Goal: Task Accomplishment & Management: Manage account settings

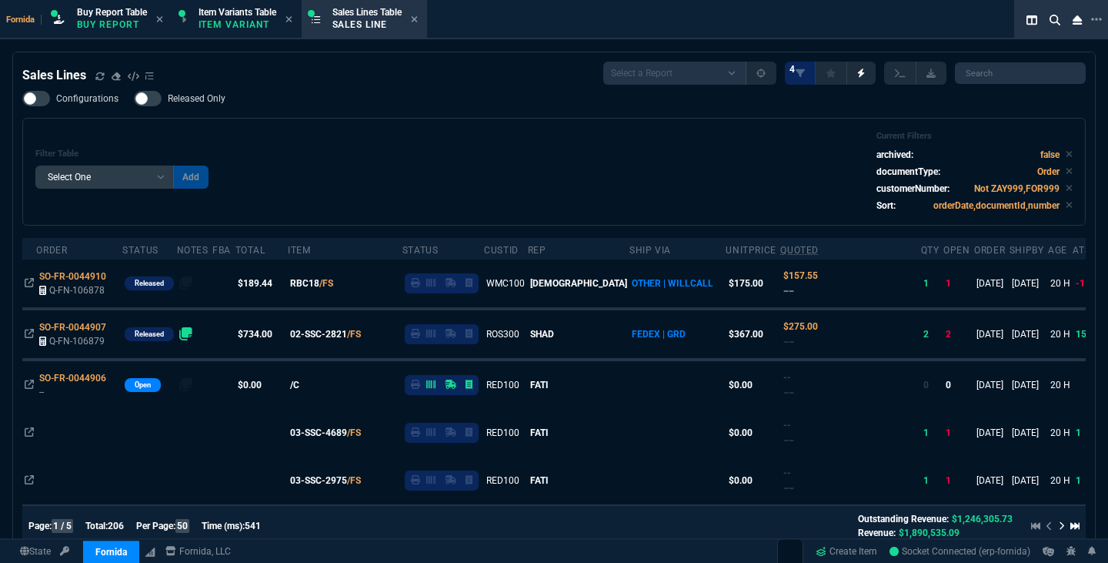
select select "1: BROV"
select select
drag, startPoint x: 0, startPoint y: 0, endPoint x: 458, endPoint y: 182, distance: 492.7
click at [458, 182] on div "Filter Table Select One Add Filter () Age () ATS () Cond (itemVariantCode) Cust…" at bounding box center [554, 172] width 1038 height 82
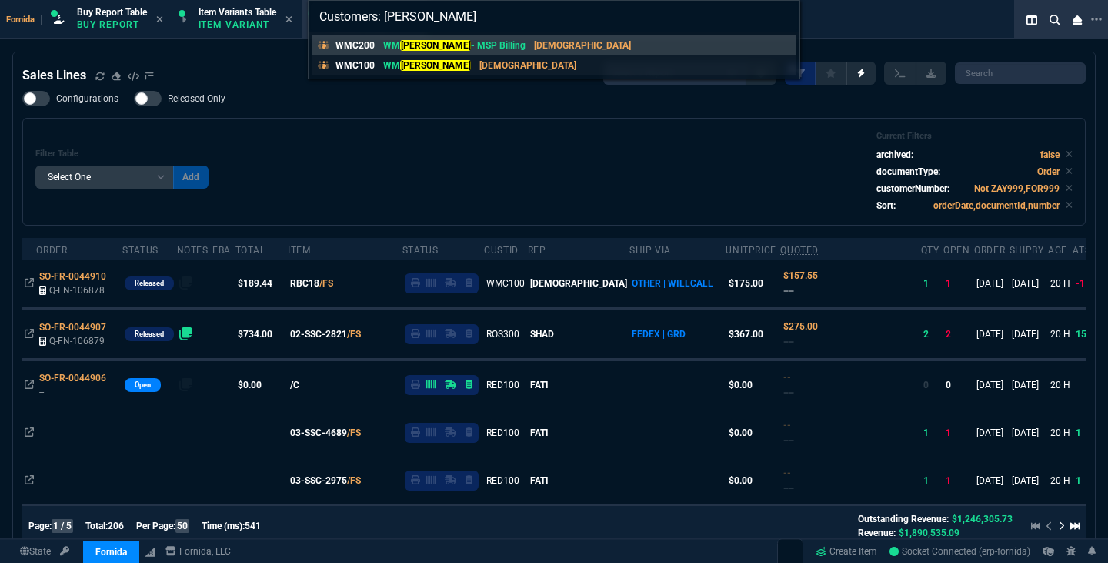
type input "Customers: coffman"
click at [480, 72] on p "[DEMOGRAPHIC_DATA]" at bounding box center [528, 66] width 97 height 14
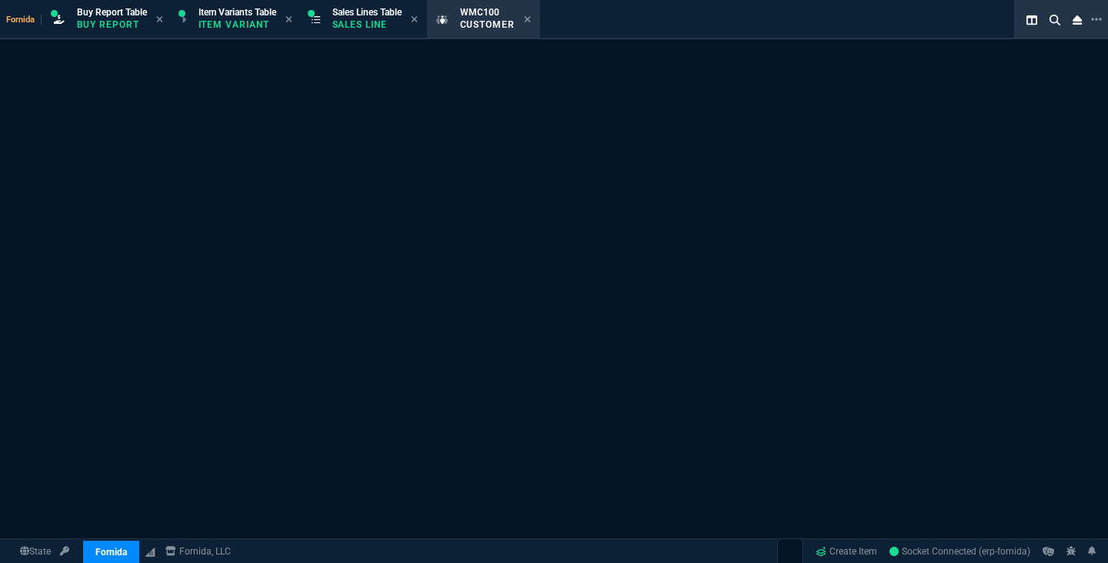
select select "1: quotes"
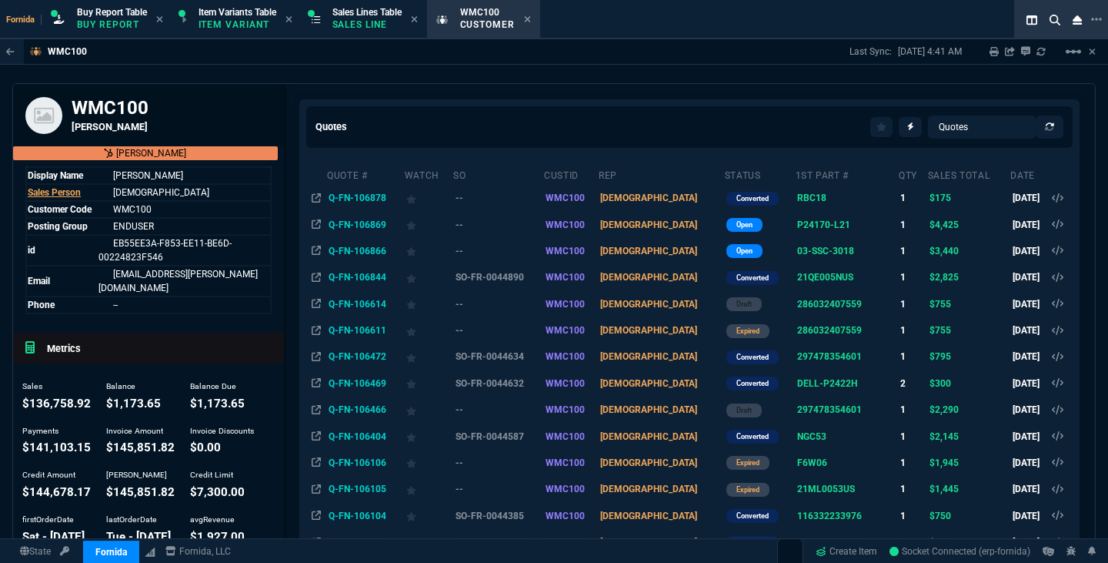
click at [375, 254] on td "Q-FN-106866" at bounding box center [365, 251] width 78 height 26
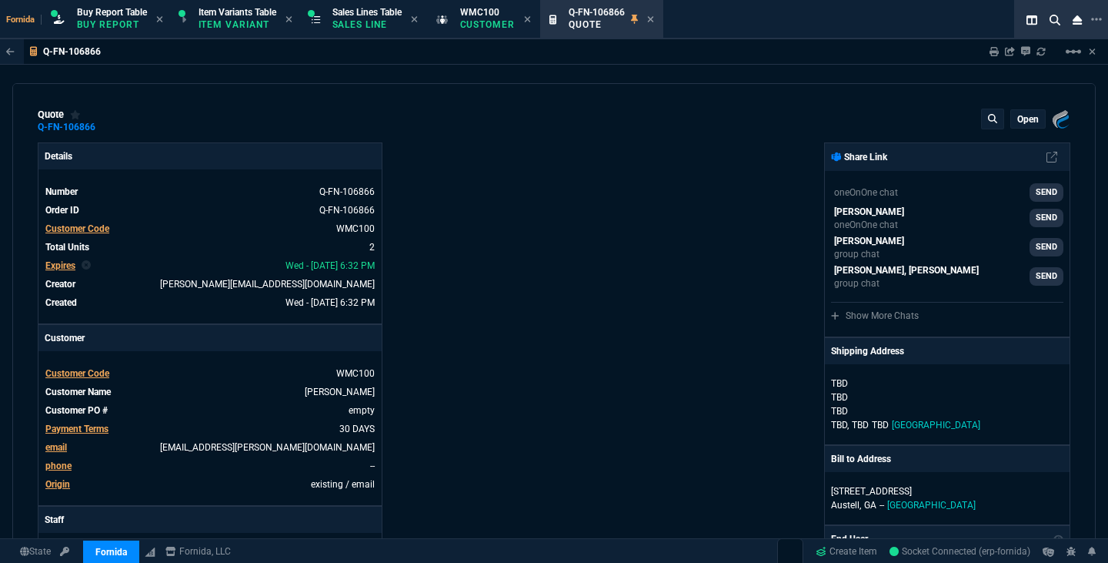
type input "7"
type input "232"
type input "55"
type input "150"
type input "22"
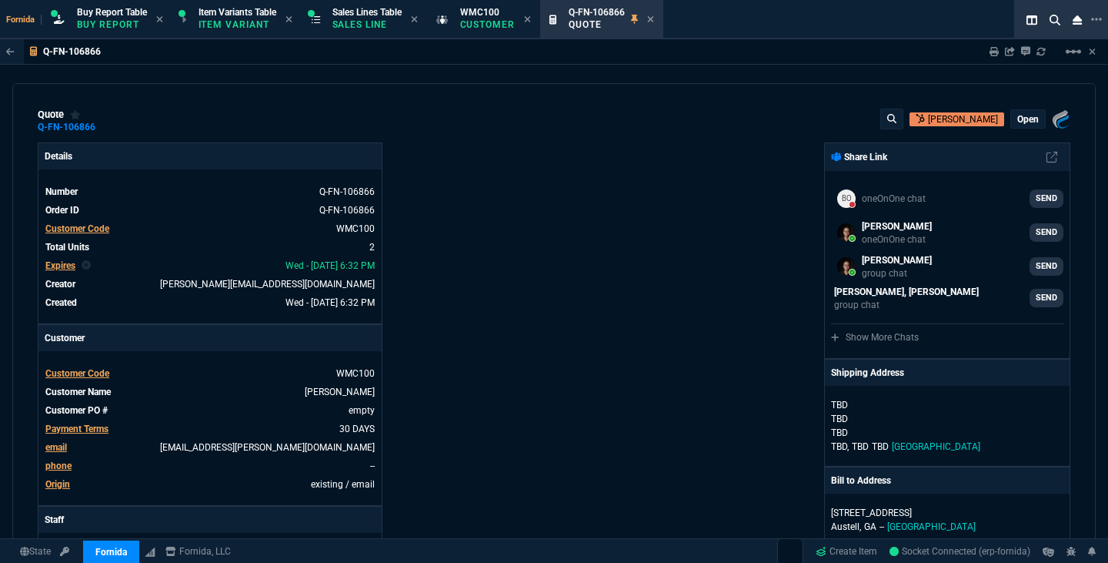
click at [1033, 125] on div "open" at bounding box center [1028, 119] width 34 height 18
click at [1018, 122] on p "open" at bounding box center [1029, 119] width 22 height 12
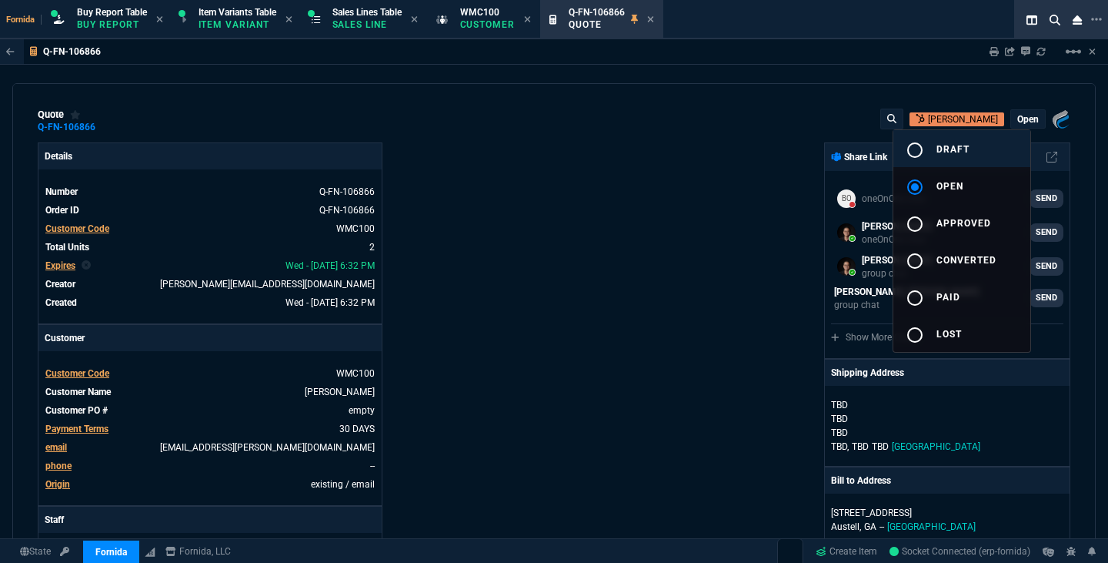
click at [971, 146] on button "radio_button_unchecked draft" at bounding box center [962, 148] width 137 height 37
click at [724, 176] on div at bounding box center [554, 281] width 1108 height 563
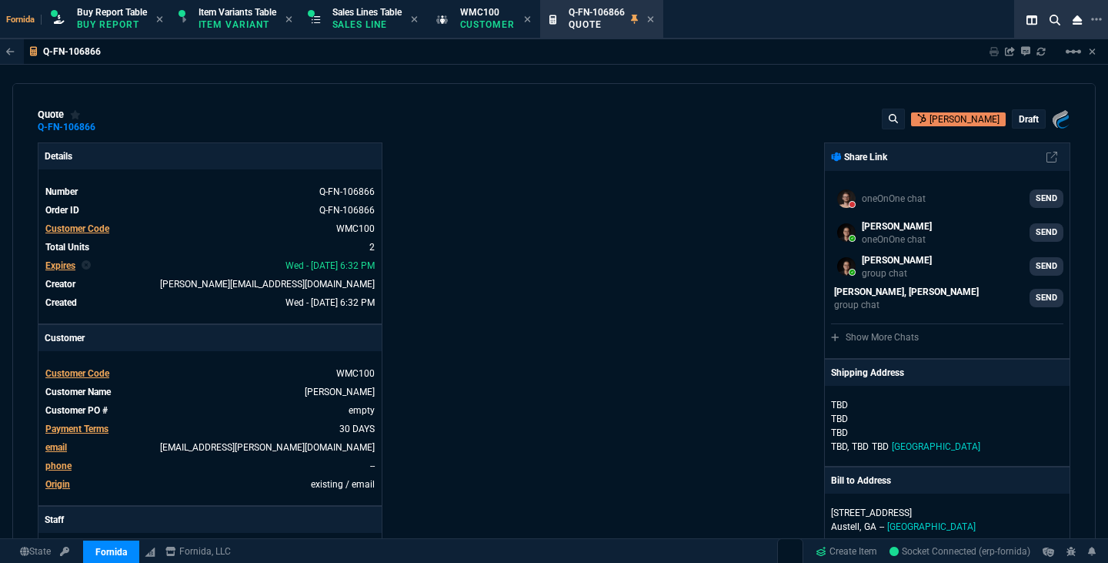
type input "7"
type input "232"
type input "55"
type input "150"
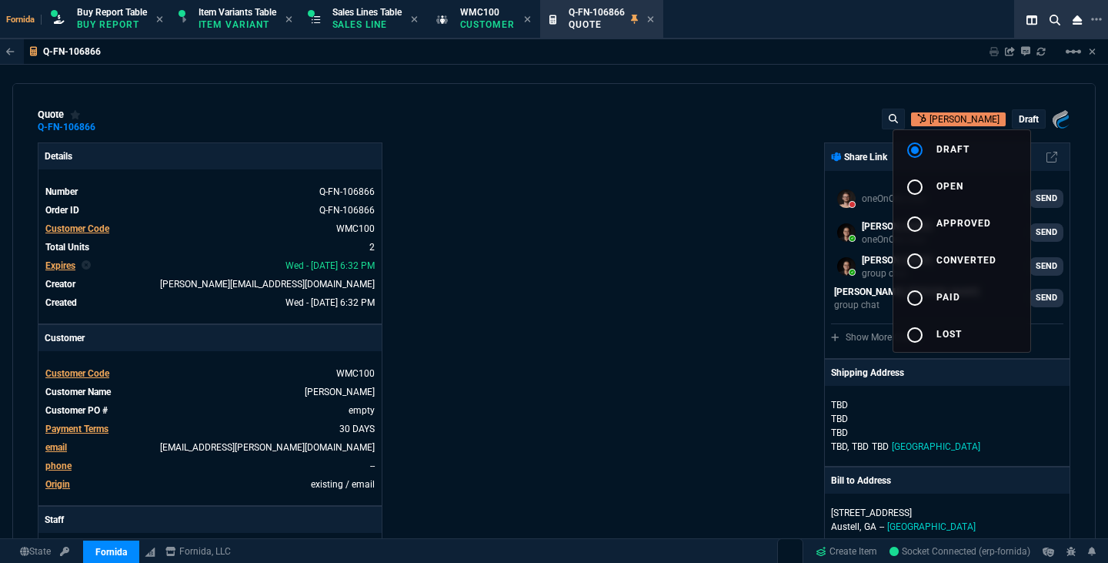
type input "22"
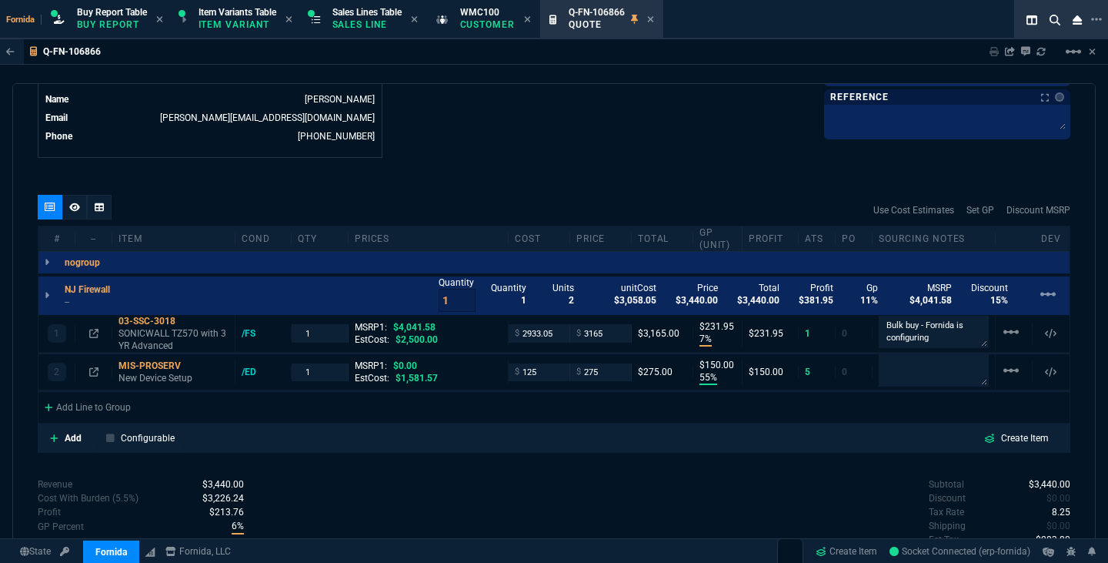
scroll to position [884, 0]
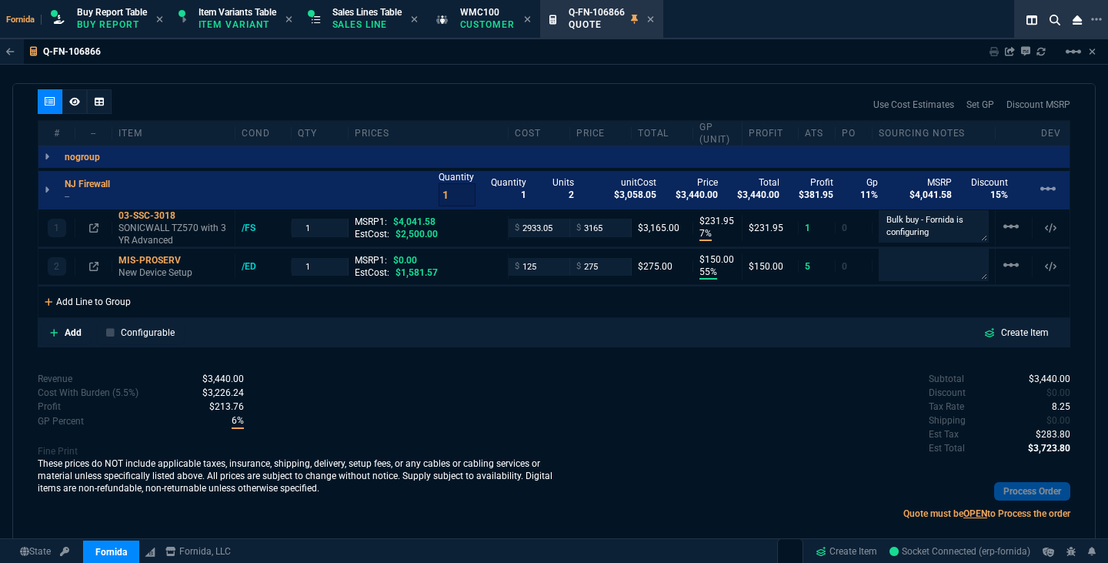
click at [110, 299] on div "Add Line to Group" at bounding box center [87, 300] width 99 height 28
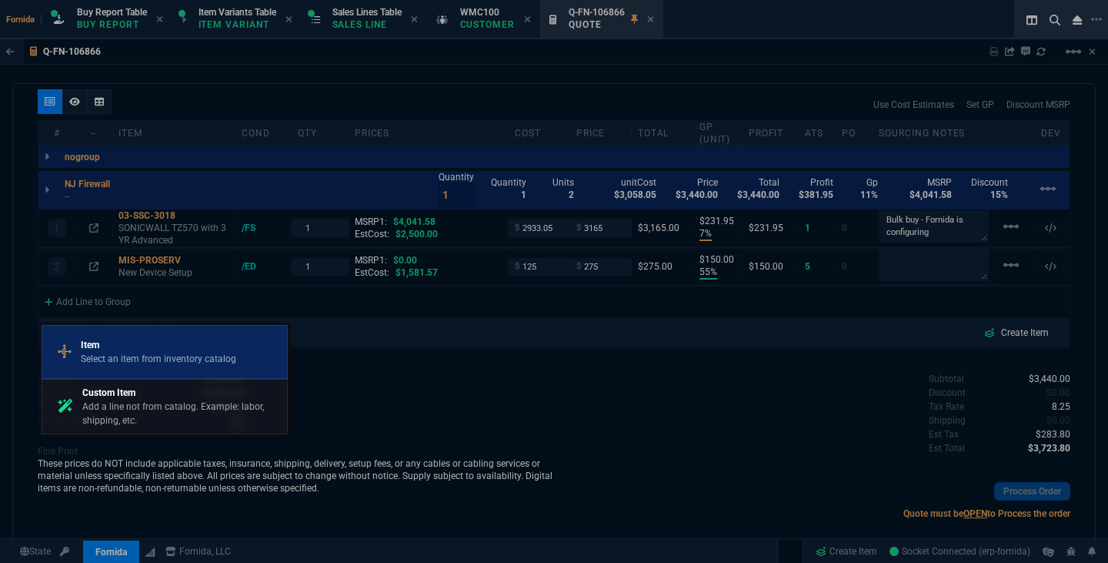
click at [142, 329] on link "Item Select an item from inventory catalog" at bounding box center [165, 352] width 246 height 54
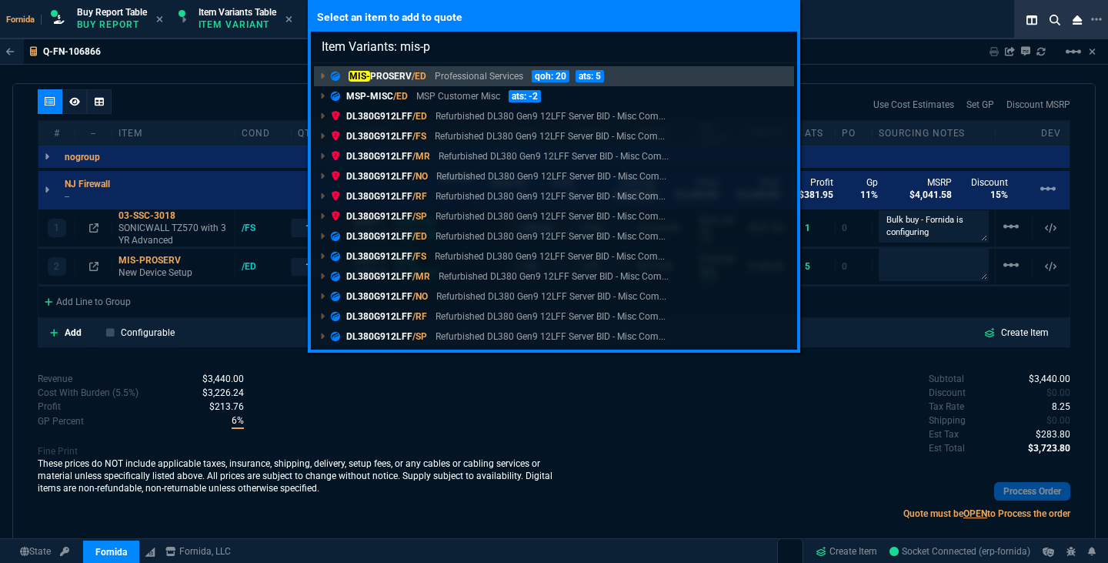
type input "Item Variants: mis-pr"
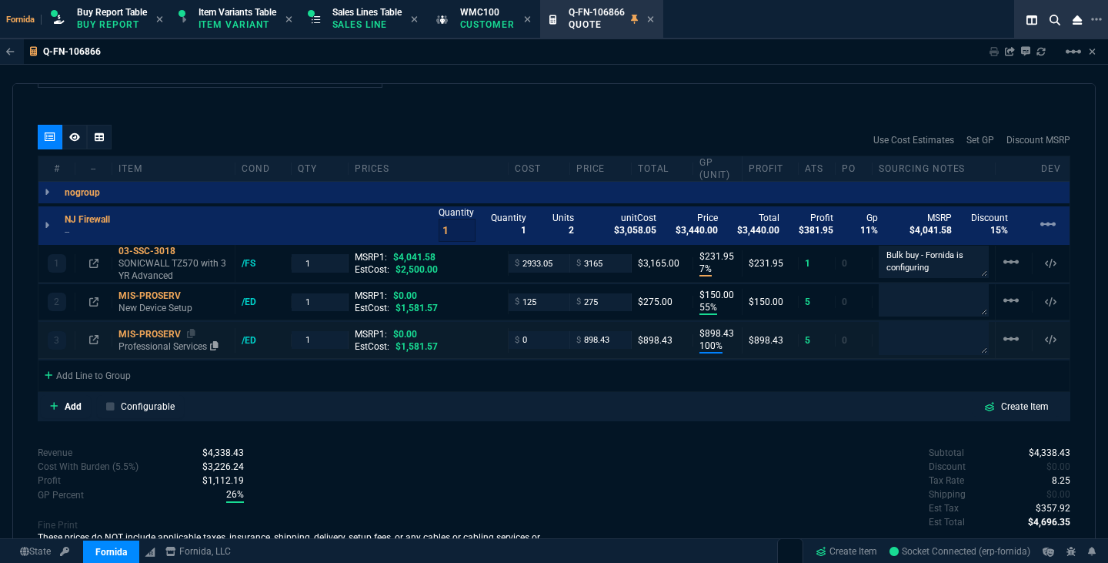
type input "7"
type input "232"
type input "55"
type input "150"
type input "100"
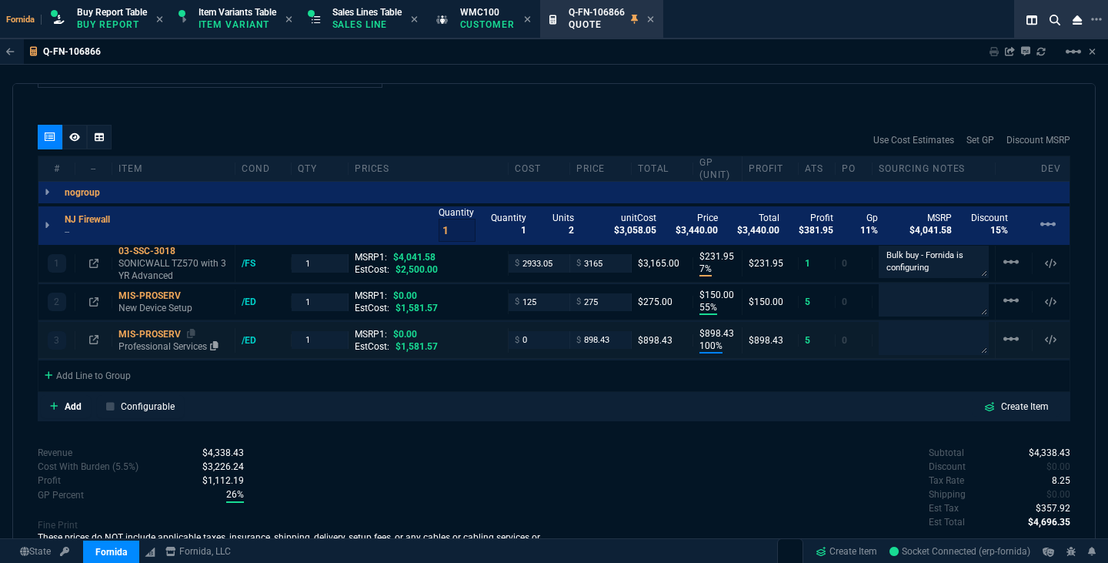
type input "898"
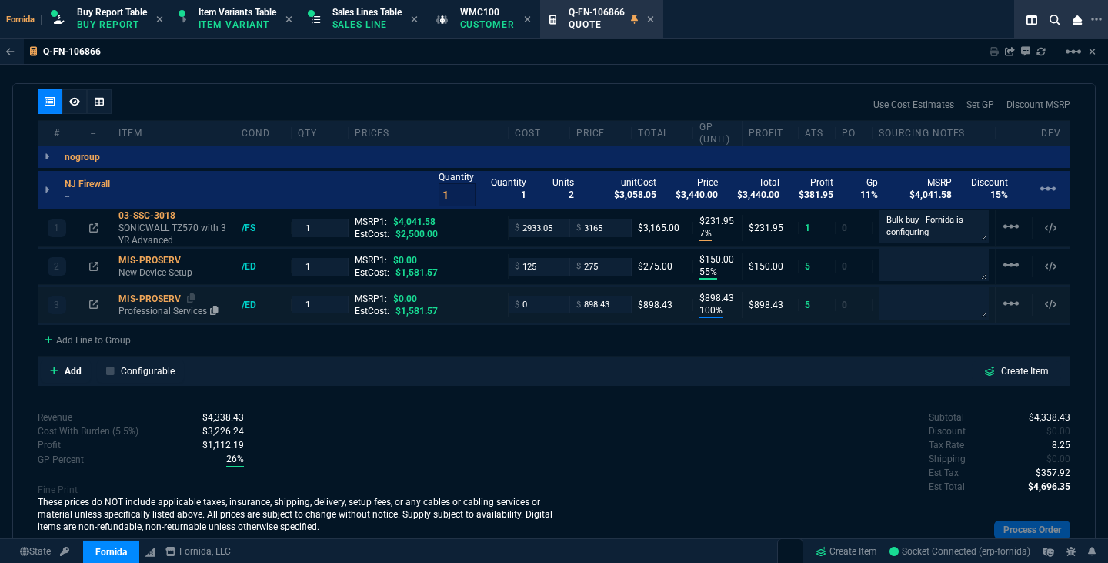
type input "22"
click at [165, 307] on p "Professional Services" at bounding box center [174, 311] width 110 height 12
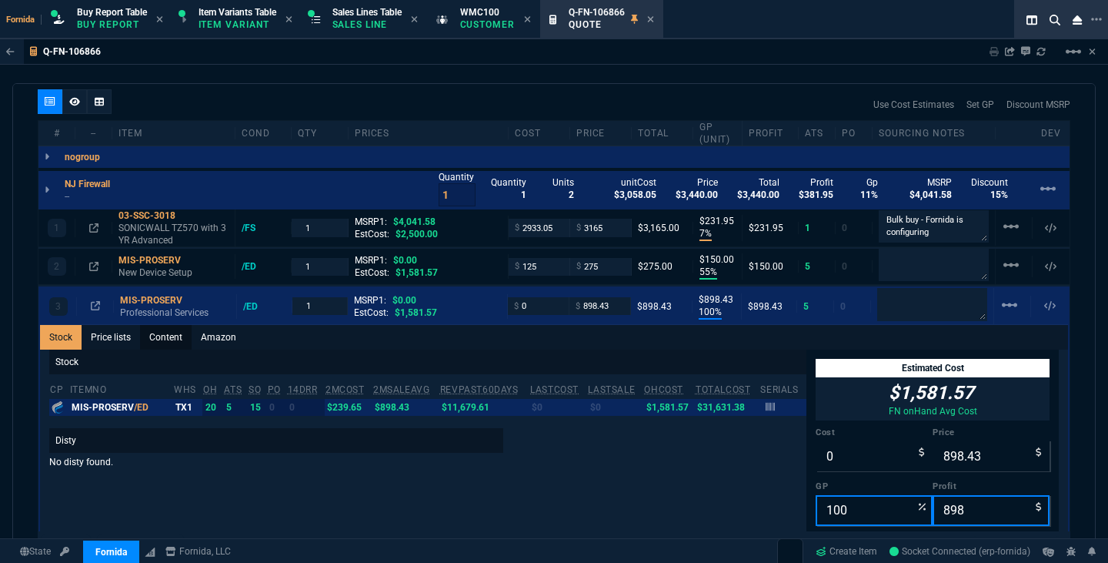
click at [162, 340] on link "Content" at bounding box center [166, 337] width 52 height 25
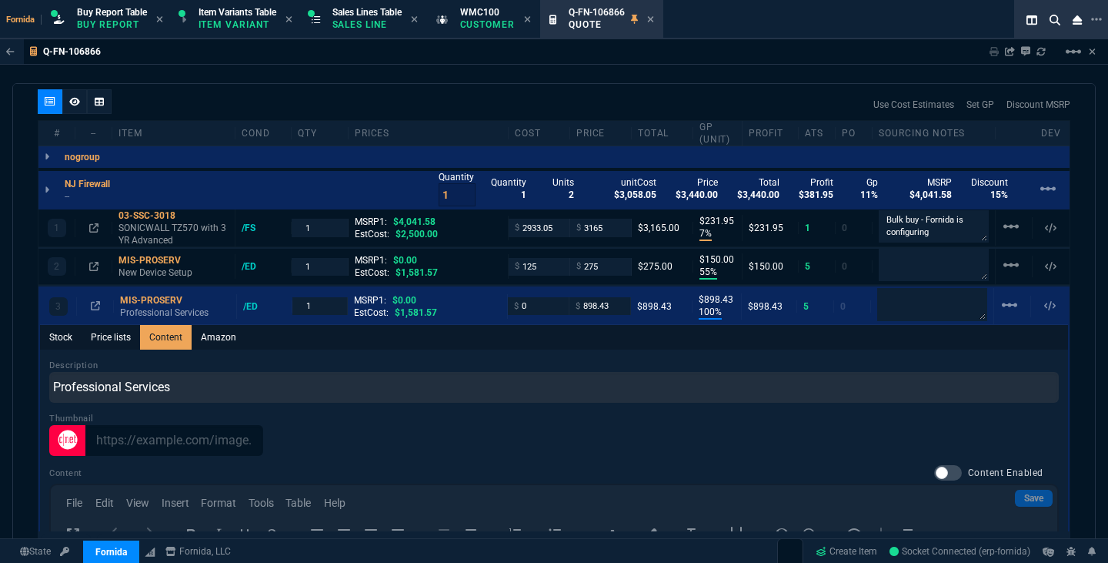
scroll to position [0, 0]
click at [167, 412] on div "Thumbnail" at bounding box center [554, 434] width 1010 height 44
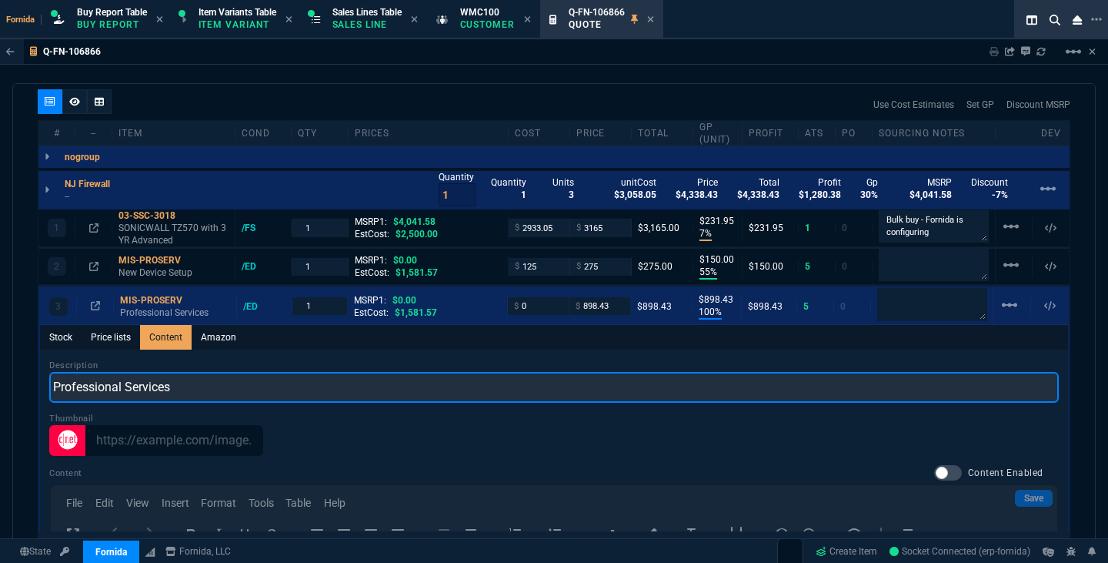
click at [189, 392] on input "Professional Services" at bounding box center [554, 387] width 1010 height 31
type input "firewall configuration"
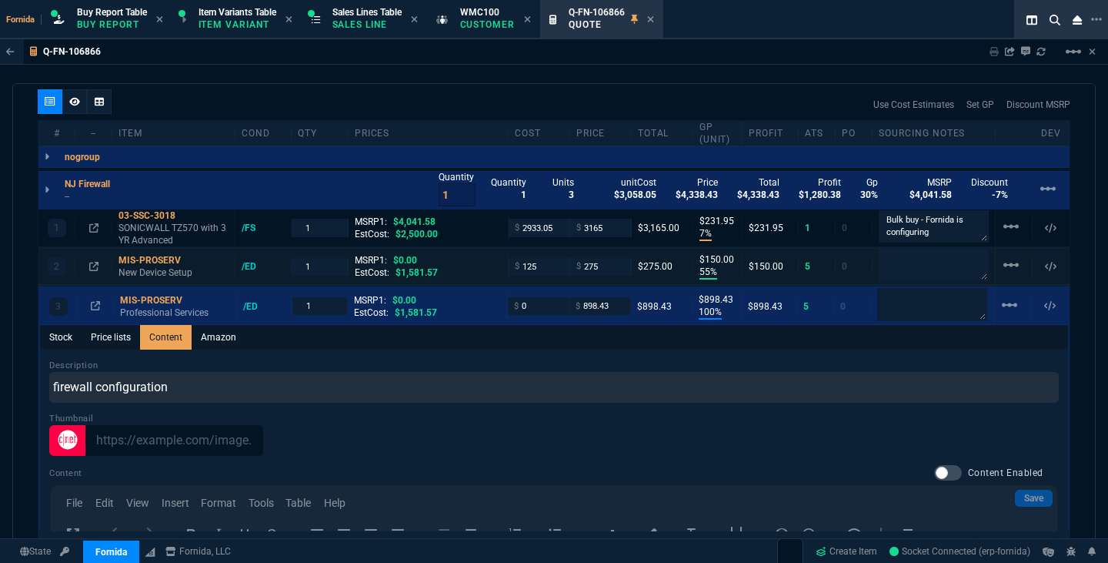
click at [166, 281] on div "2 MIS-PROSERV New Device Setup /ED 1 MSRP1: $0.00 EstCost: $1,581.57 $ 125 $ 27…" at bounding box center [553, 267] width 1031 height 36
click at [162, 275] on p "New Device Setup" at bounding box center [174, 272] width 110 height 12
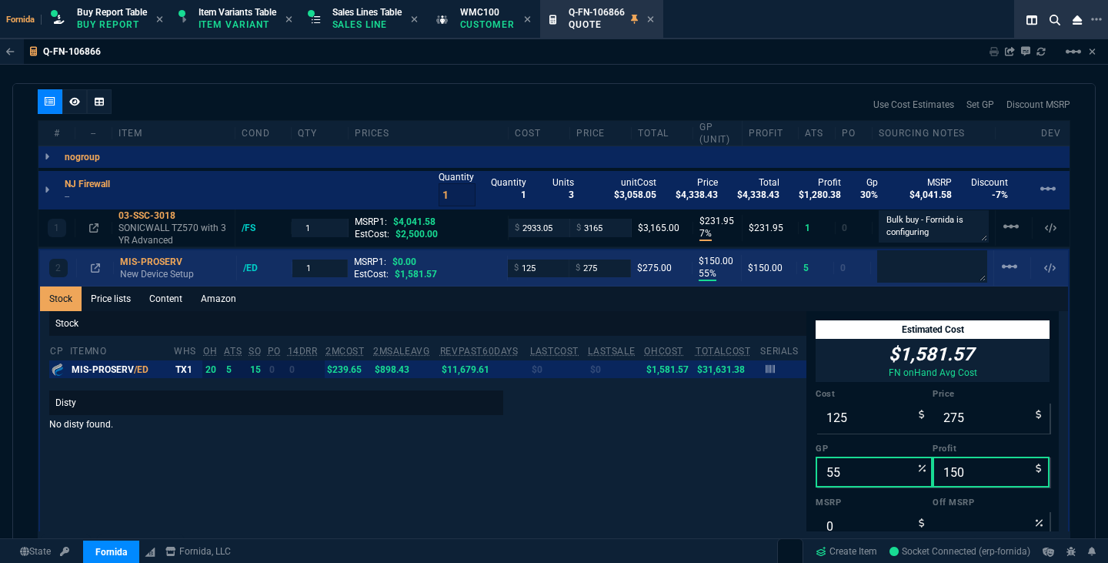
type input "100"
type input "898"
click at [162, 300] on link "Content" at bounding box center [166, 298] width 52 height 25
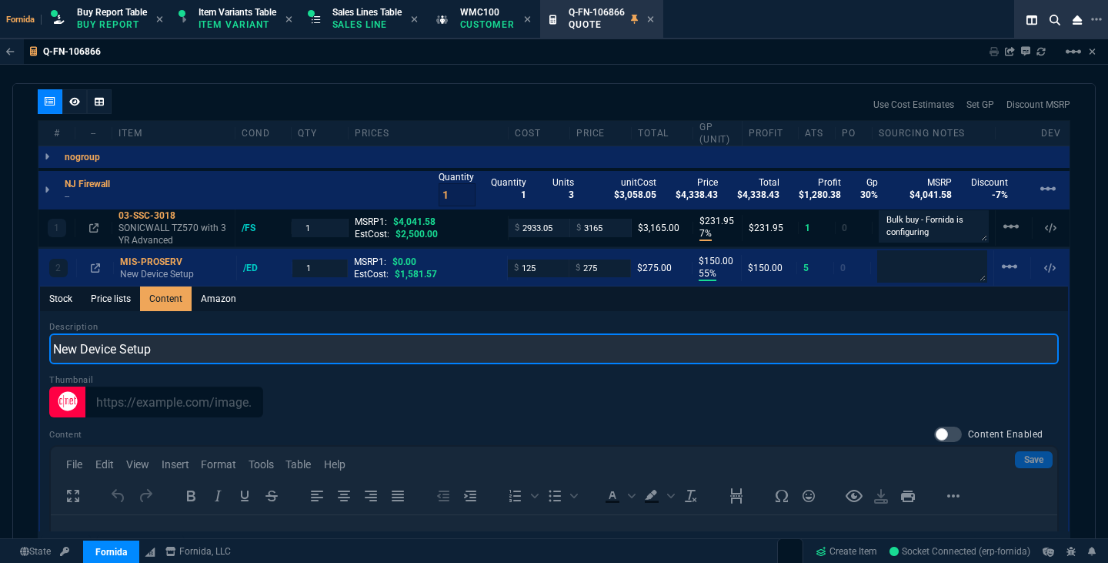
click at [171, 345] on input "New Device Setup" at bounding box center [554, 348] width 1010 height 31
click at [171, 345] on input "Firewall instll" at bounding box center [554, 348] width 1010 height 31
type input "Firewall install"
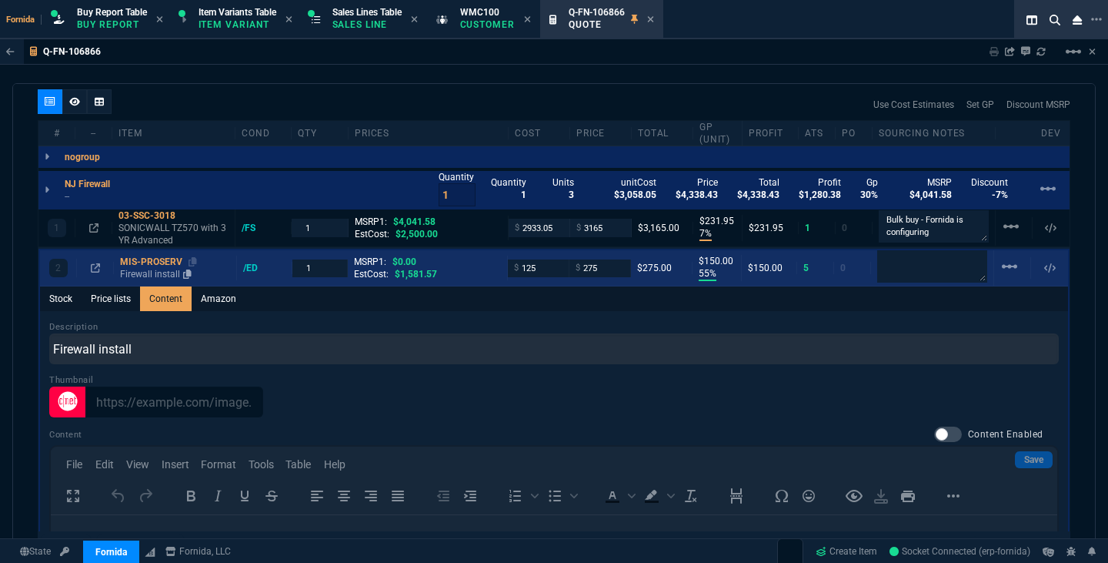
click at [162, 268] on div "MIS-PROSERV" at bounding box center [175, 262] width 110 height 12
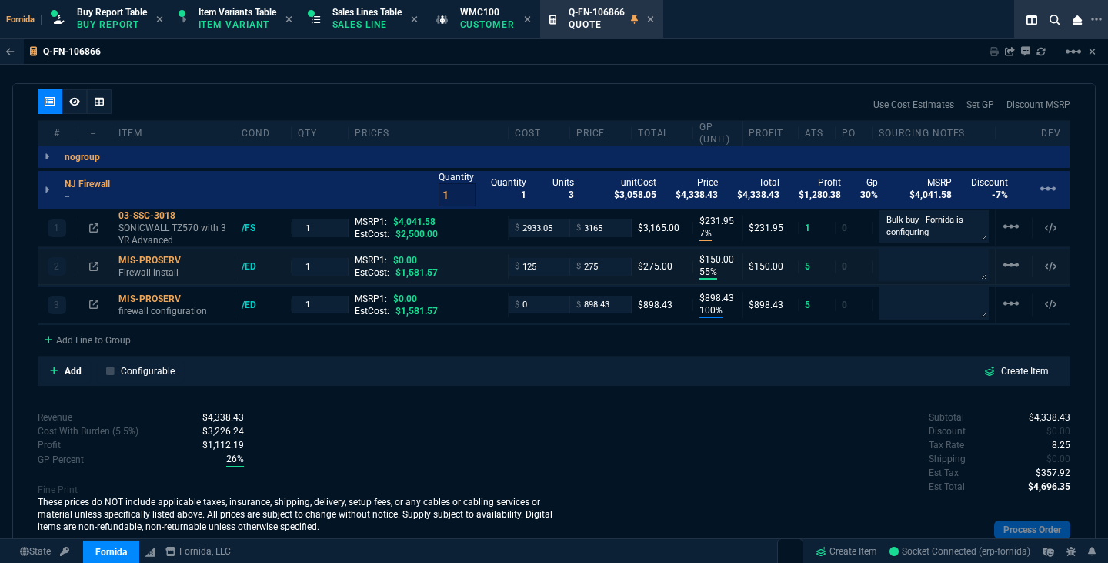
type input "55"
type input "150"
click at [577, 301] on span "$" at bounding box center [579, 305] width 5 height 12
click at [588, 299] on input "898.43" at bounding box center [601, 305] width 48 height 18
type input "250"
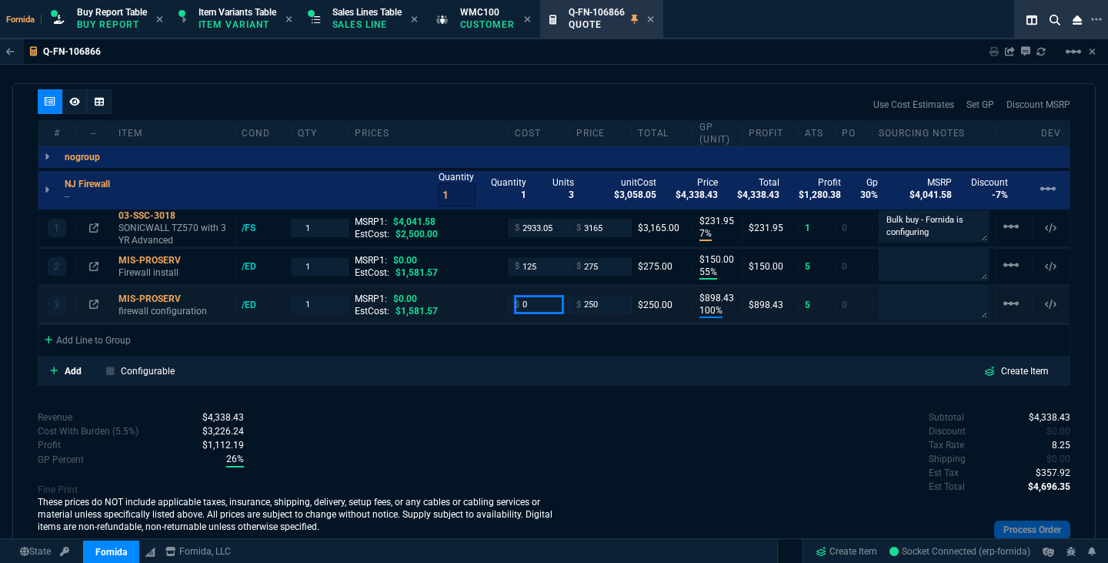
click at [543, 303] on input "0" at bounding box center [539, 305] width 48 height 18
type input "1"
type input "250"
type input "12"
type input "250"
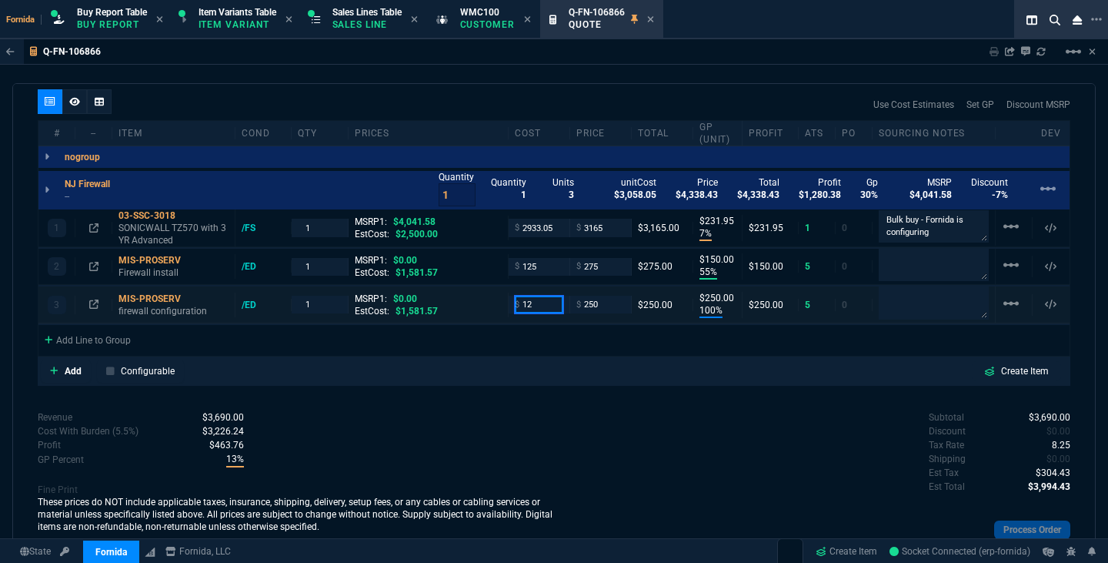
type input "125"
type input "50"
type input "125"
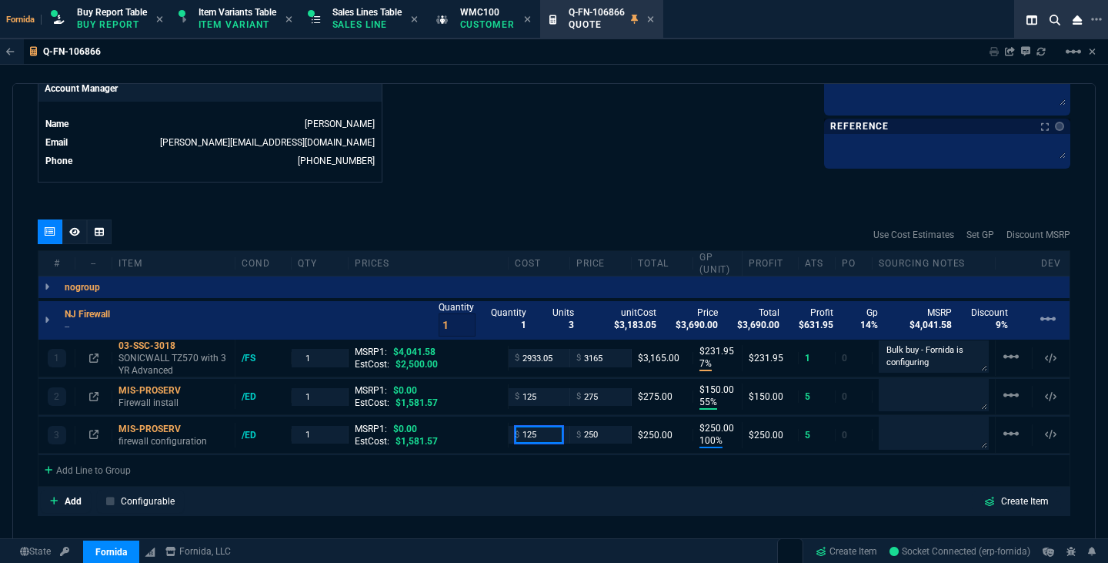
scroll to position [716, 0]
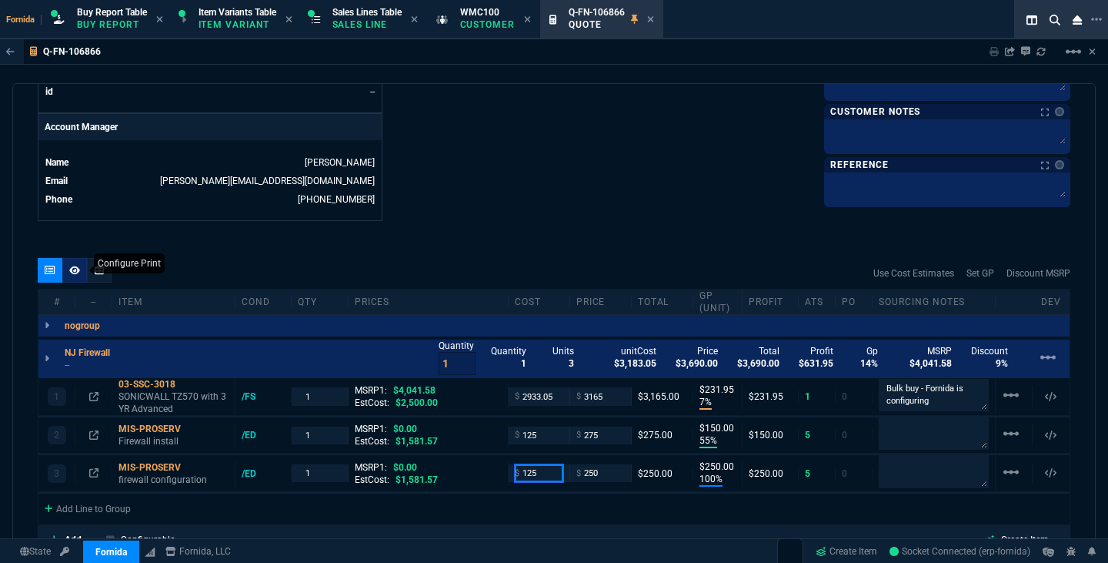
type input "125"
click at [78, 276] on nx-icon at bounding box center [74, 270] width 11 height 12
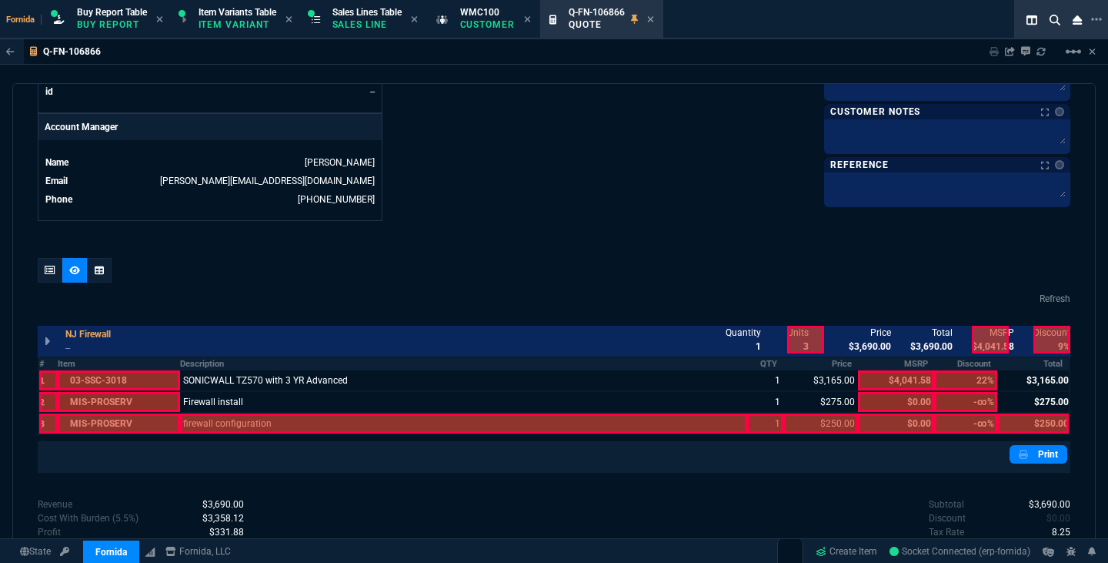
click at [316, 425] on div at bounding box center [463, 423] width 567 height 20
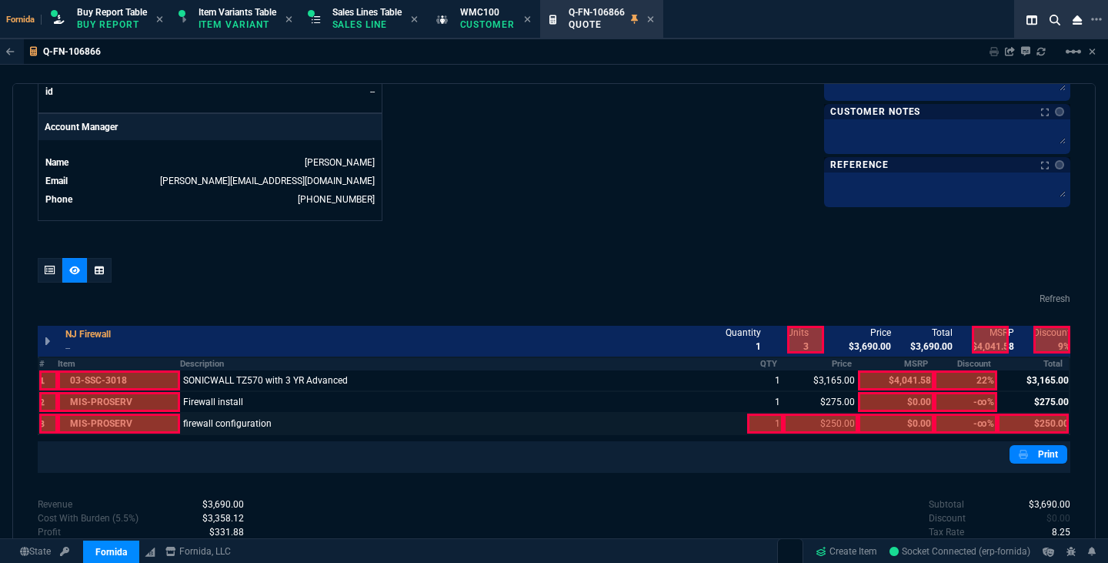
click at [763, 418] on div at bounding box center [765, 423] width 36 height 20
click at [811, 420] on div at bounding box center [821, 423] width 75 height 20
click at [1064, 421] on div "quote Q-FN-106866 WM Coffman draft Fornida, LLC 2609 Technology Dr Suite 300 Pl…" at bounding box center [554, 322] width 1084 height 478
click at [1047, 427] on div at bounding box center [1034, 423] width 72 height 20
click at [37, 275] on div "quote Q-FN-106866 WM Coffman draft Fornida, LLC 2609 Technology Dr Suite 300 Pl…" at bounding box center [554, 322] width 1084 height 478
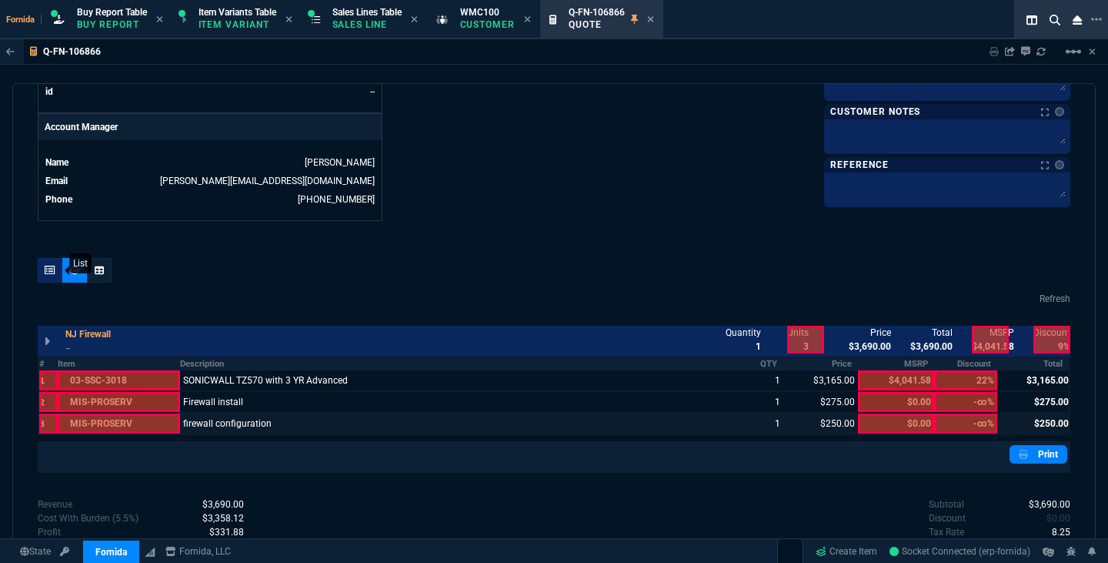
click at [45, 275] on icon at bounding box center [50, 270] width 11 height 9
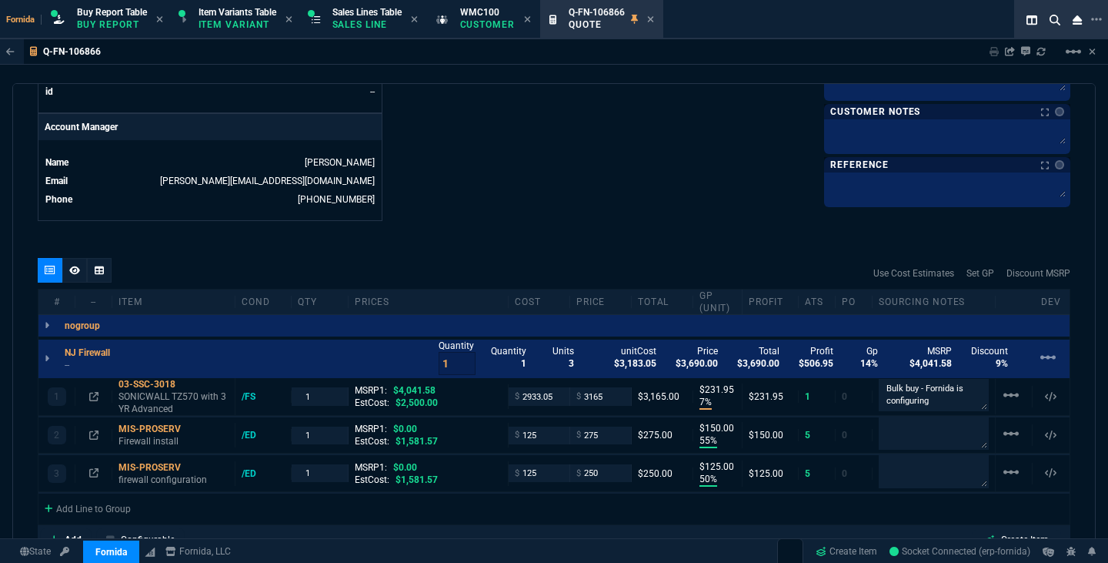
type input "7"
type input "232"
type input "55"
type input "150"
type input "50"
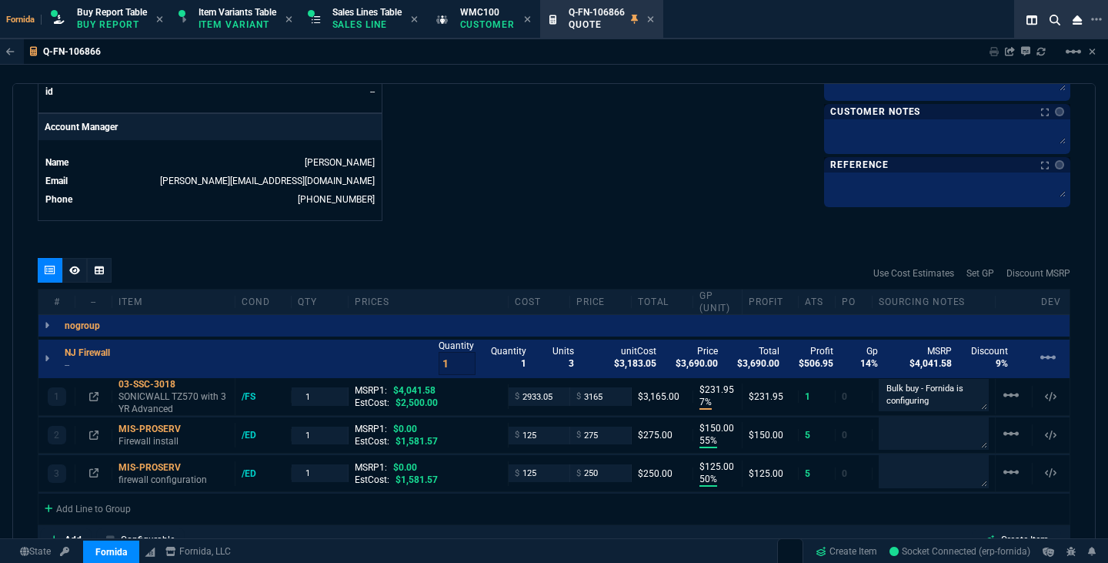
type input "125"
type input "22"
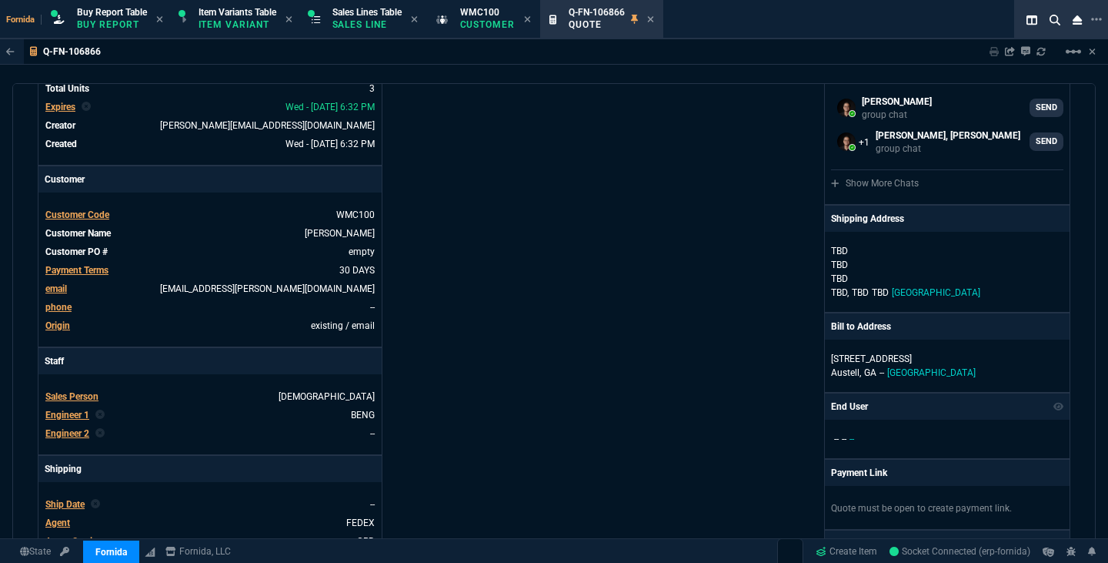
scroll to position [0, 0]
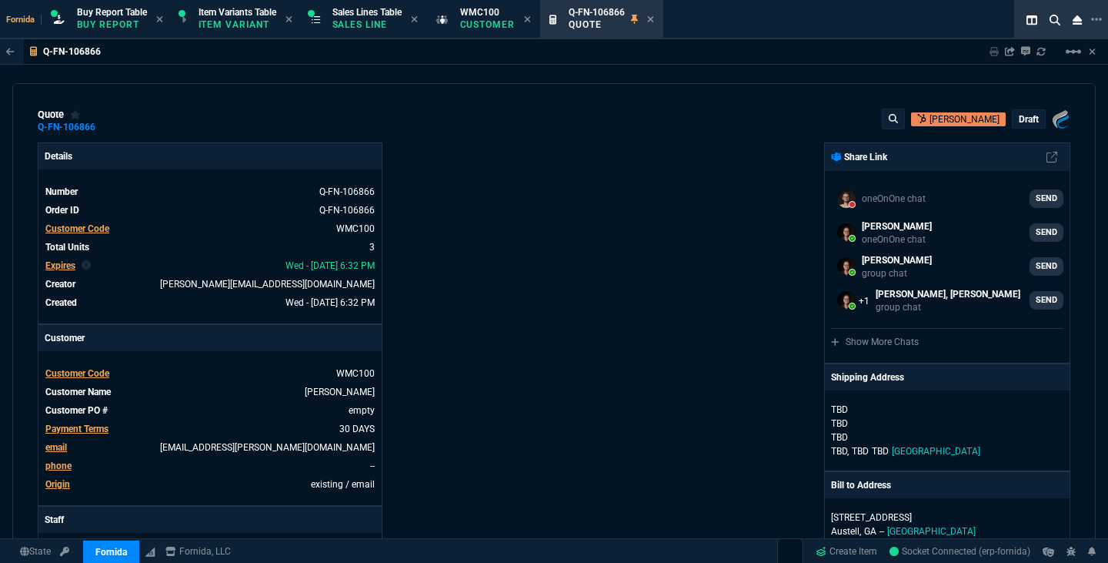
click at [1031, 116] on div "draft" at bounding box center [1029, 119] width 32 height 18
click at [1025, 105] on div "quote Q-FN-106866 WM Coffman draft Fornida, LLC 2609 Technology Dr Suite 300 Pl…" at bounding box center [554, 322] width 1084 height 478
click at [1020, 119] on p "draft" at bounding box center [1029, 119] width 20 height 12
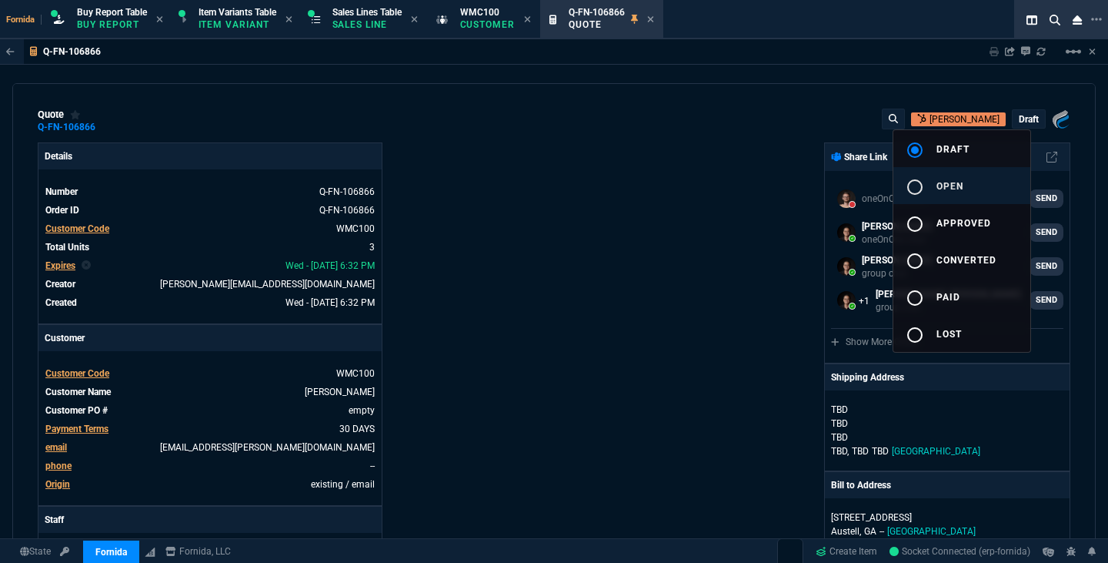
click at [971, 176] on button "radio_button_unchecked open" at bounding box center [962, 185] width 137 height 37
click at [634, 234] on div at bounding box center [554, 281] width 1108 height 563
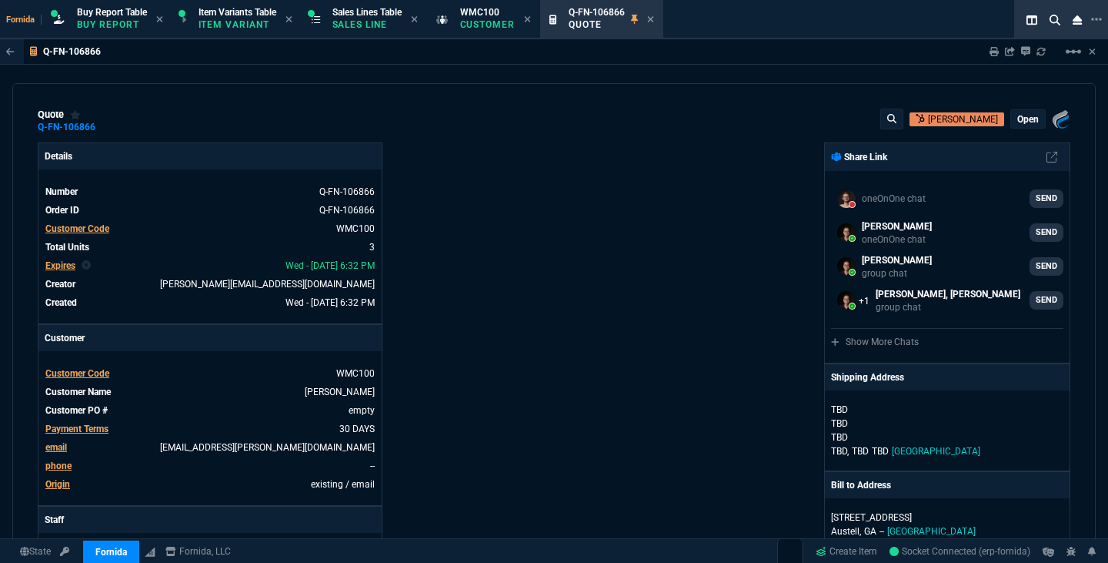
type input "7"
type input "232"
type input "55"
type input "150"
type input "50"
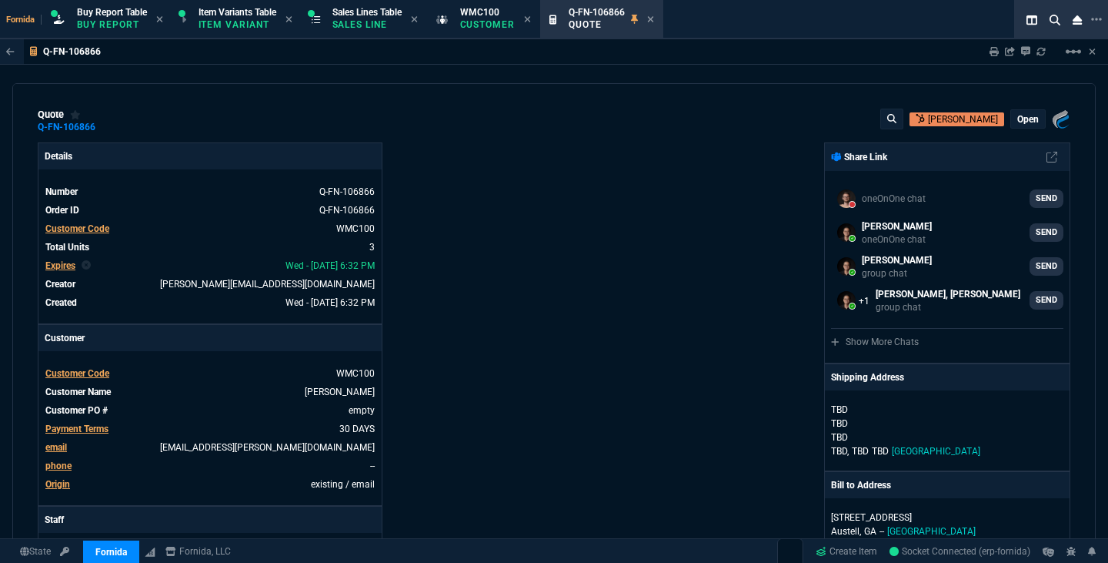
type input "125"
type input "22"
click at [997, 57] on fa-icon at bounding box center [994, 51] width 9 height 11
type input "7"
type input "232"
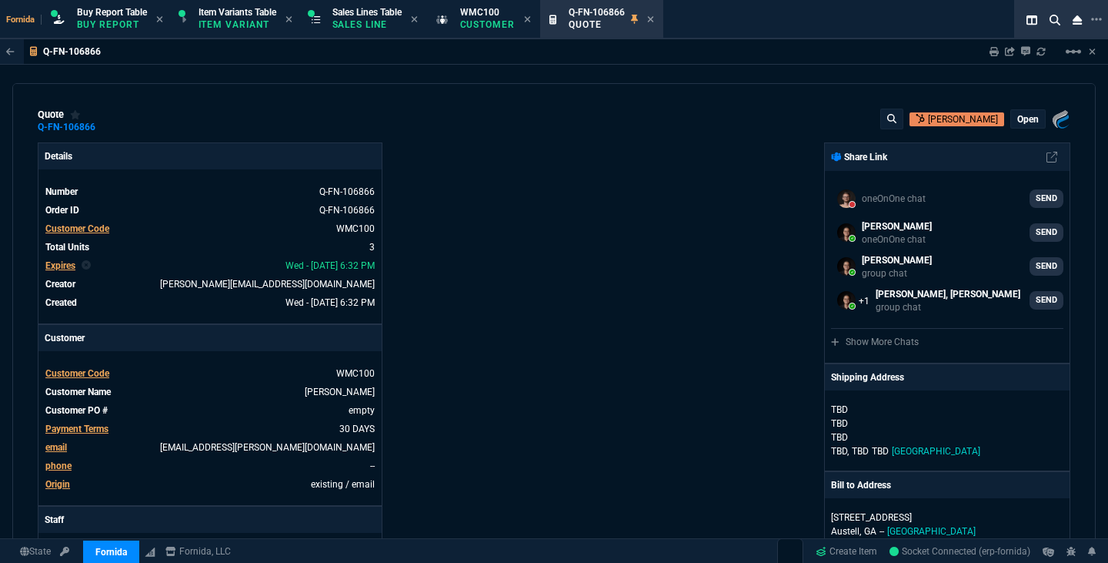
type input "55"
type input "150"
type input "50"
type input "125"
type input "22"
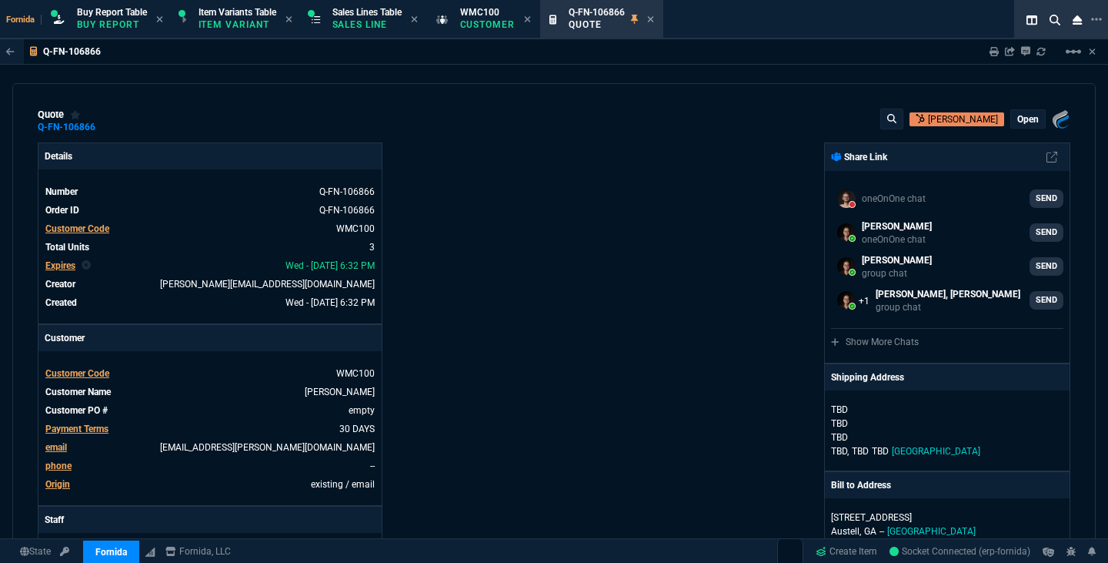
click at [650, 543] on div "State Fornida ZaynTek Fornida Fornida, LLC Create Item Socket Connected (erp-fo…" at bounding box center [554, 551] width 1108 height 26
click at [493, 288] on div "Details Number Q-FN-106866 Order ID Q-FN-106866 Customer Code WMC100 Total Unit…" at bounding box center [296, 539] width 517 height 794
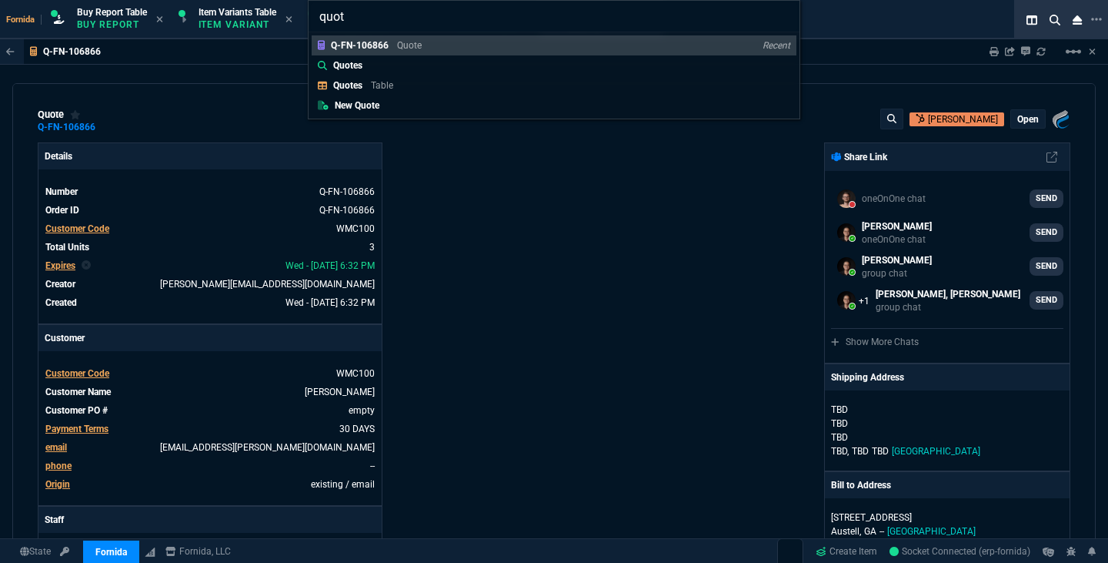
type input "quote"
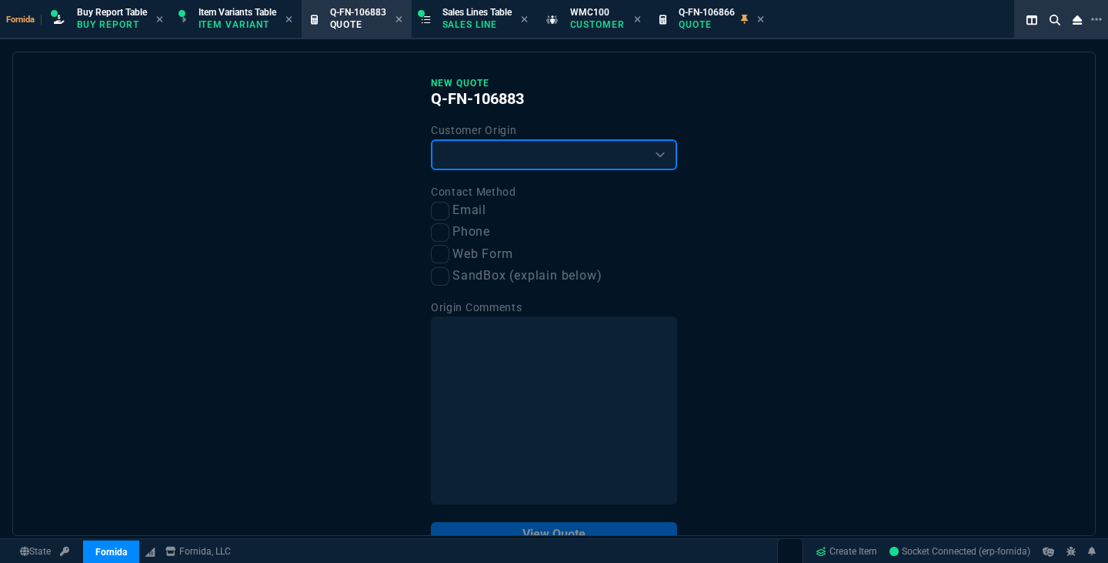
click at [494, 164] on select "Existing Customer Amazon Lead (first order) Website Lead (first order) Called (…" at bounding box center [554, 154] width 246 height 31
select select "existing"
click at [431, 140] on select "Existing Customer Amazon Lead (first order) Website Lead (first order) Called (…" at bounding box center [554, 154] width 246 height 31
click at [458, 206] on label "Email" at bounding box center [554, 210] width 246 height 19
click at [450, 206] on input "Email" at bounding box center [440, 211] width 18 height 18
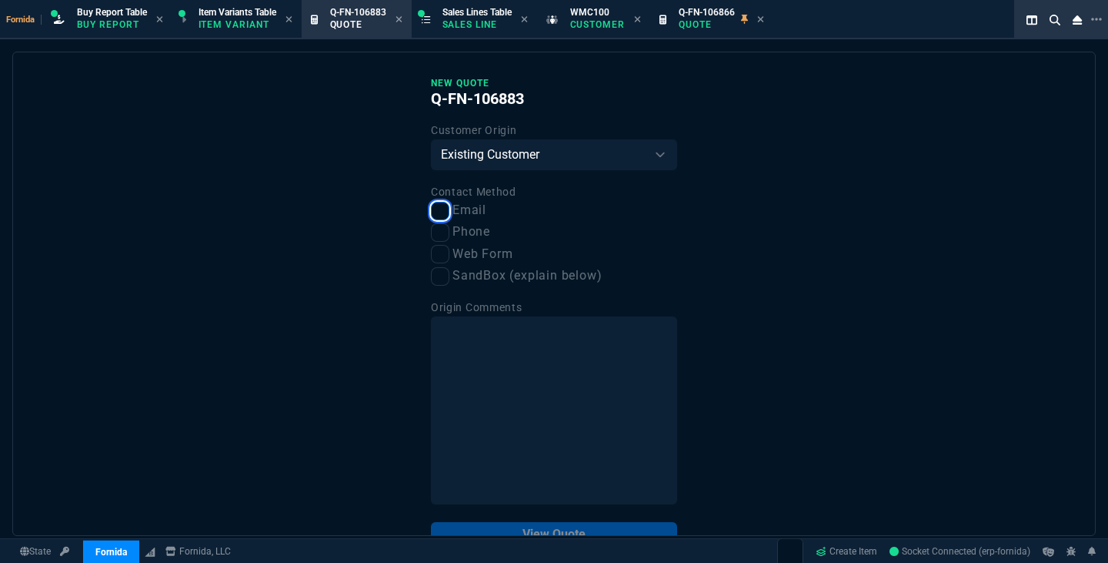
checkbox input "true"
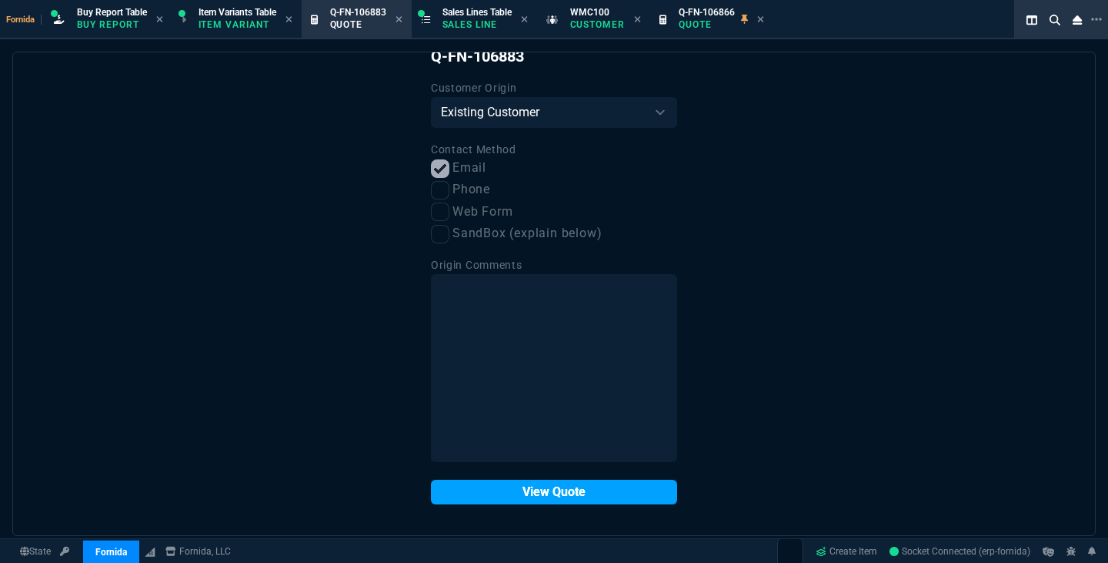
click at [537, 491] on button "View Quote" at bounding box center [554, 492] width 246 height 25
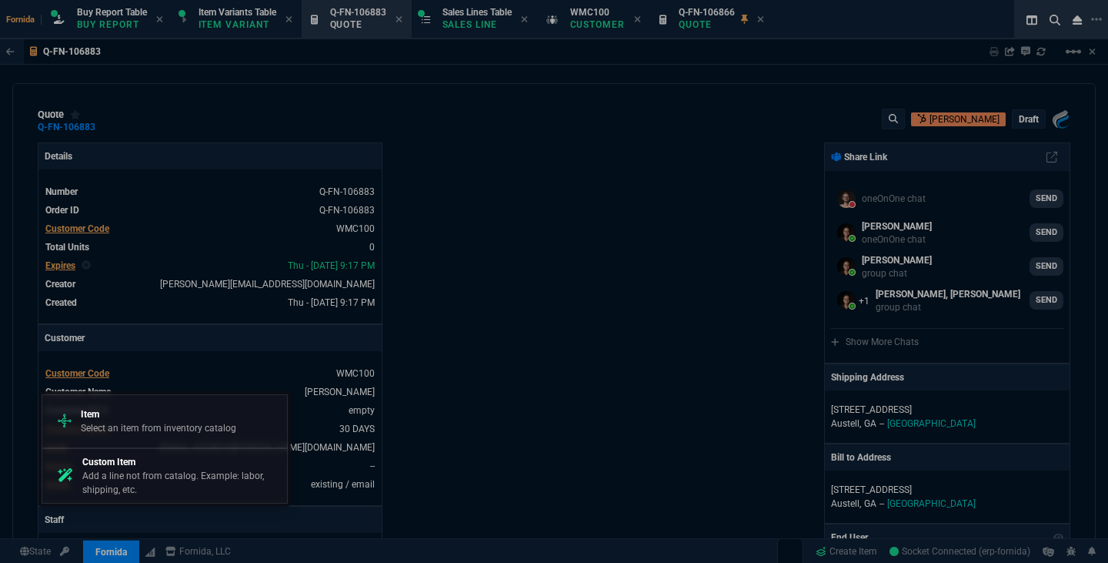
select select "1: BROV"
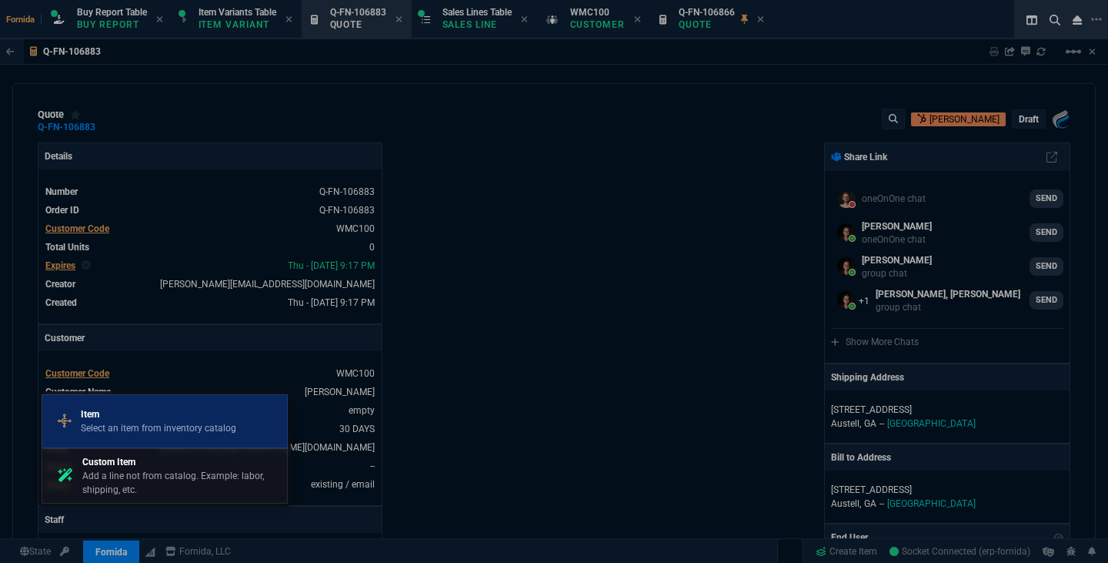
scroll to position [738, 0]
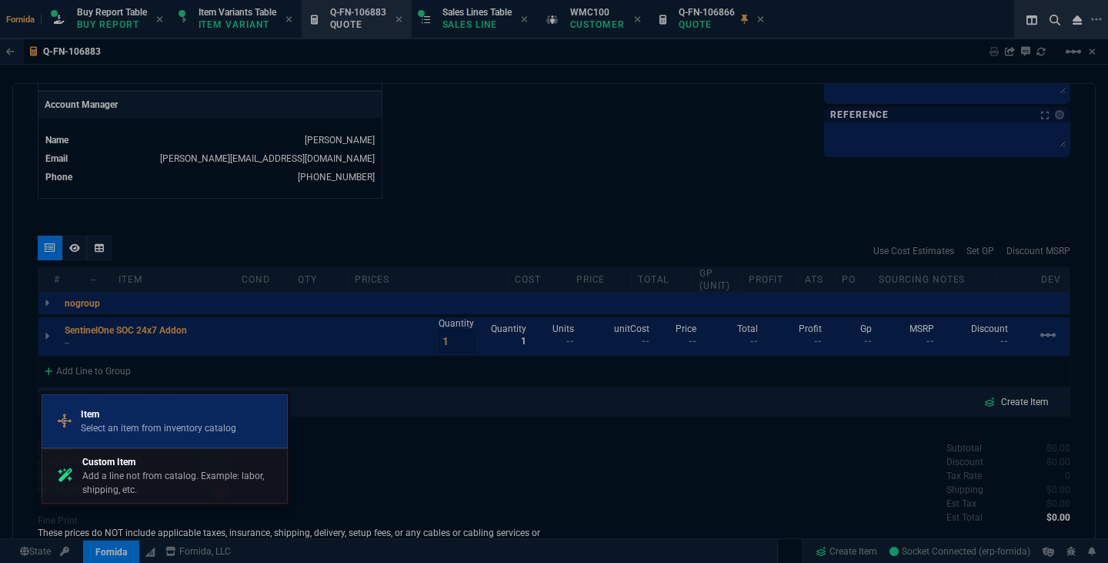
click at [173, 446] on link "Item Select an item from inventory catalog" at bounding box center [165, 421] width 246 height 54
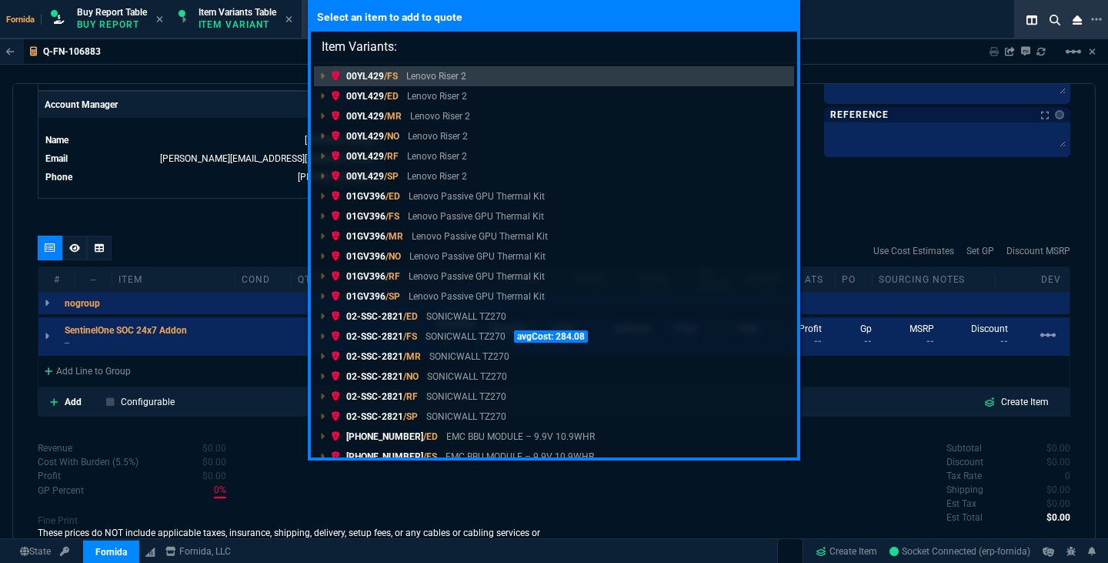
click at [222, 346] on div "Select an item to add to quote Item Variants: 00YL429 /FS Lenovo Riser 2 00YL42…" at bounding box center [554, 281] width 1108 height 563
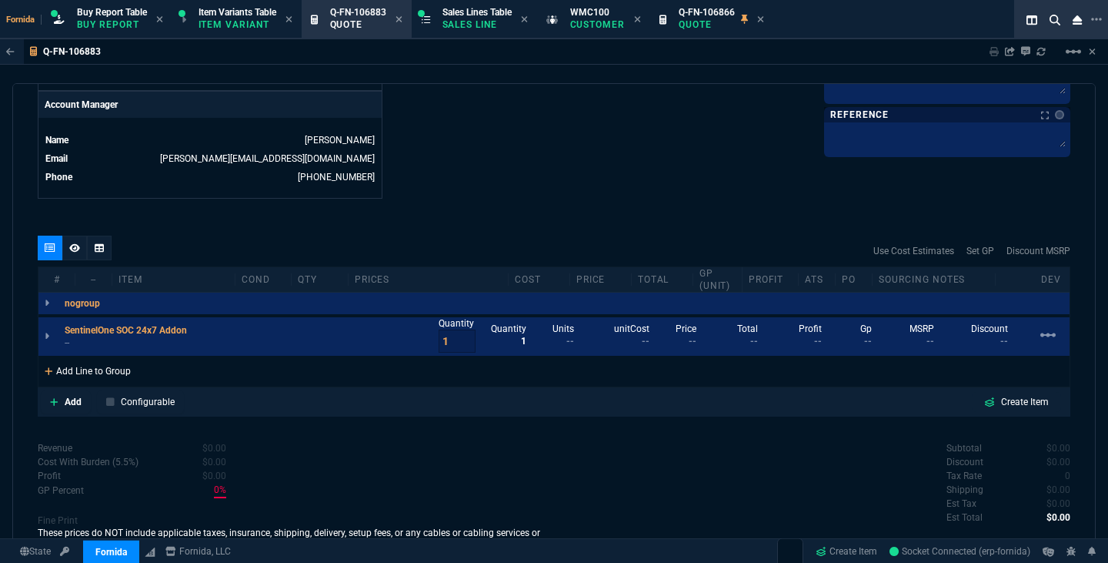
click at [133, 367] on div "Add Line to Group" at bounding box center [87, 370] width 99 height 28
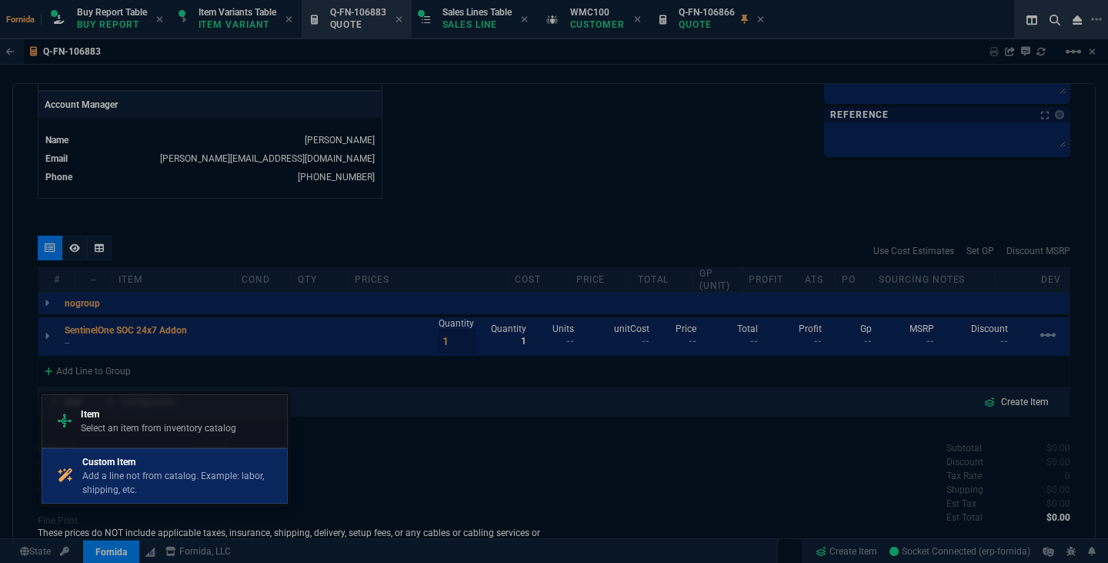
click at [181, 470] on p "Add a line not from catalog. Example: labor, shipping, etc." at bounding box center [181, 483] width 199 height 28
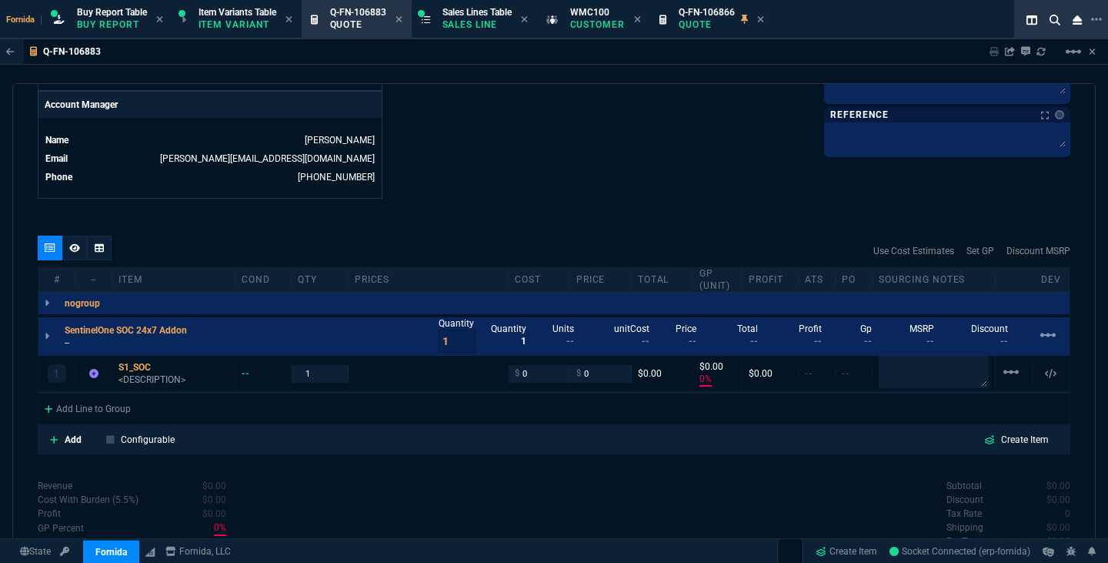
type input "0"
click at [69, 343] on p "--" at bounding box center [131, 342] width 132 height 12
click at [123, 373] on div "S1_SOC" at bounding box center [174, 367] width 110 height 12
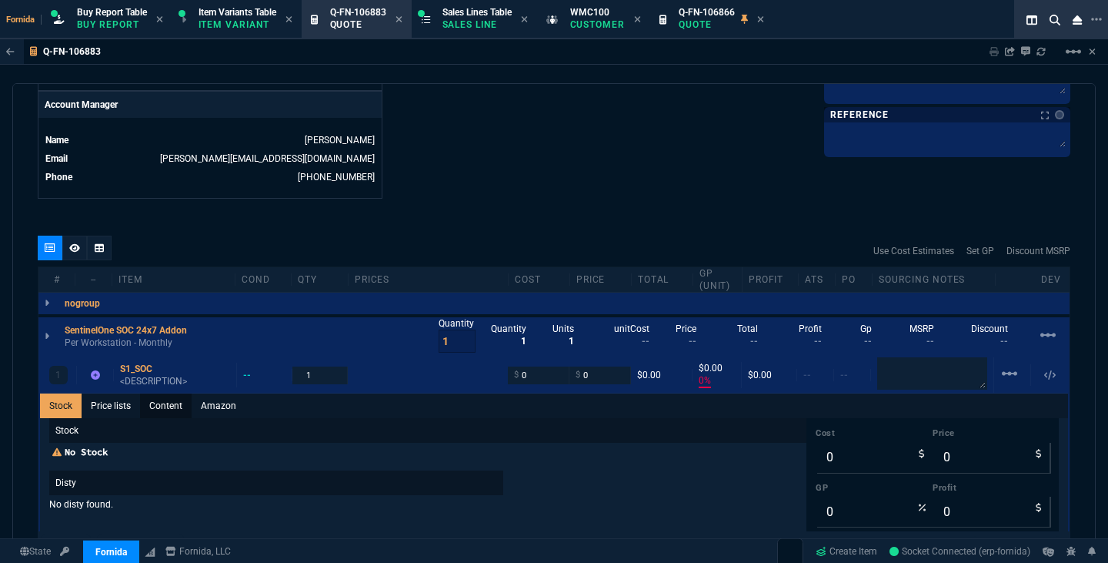
click at [172, 402] on link "Content" at bounding box center [166, 405] width 52 height 25
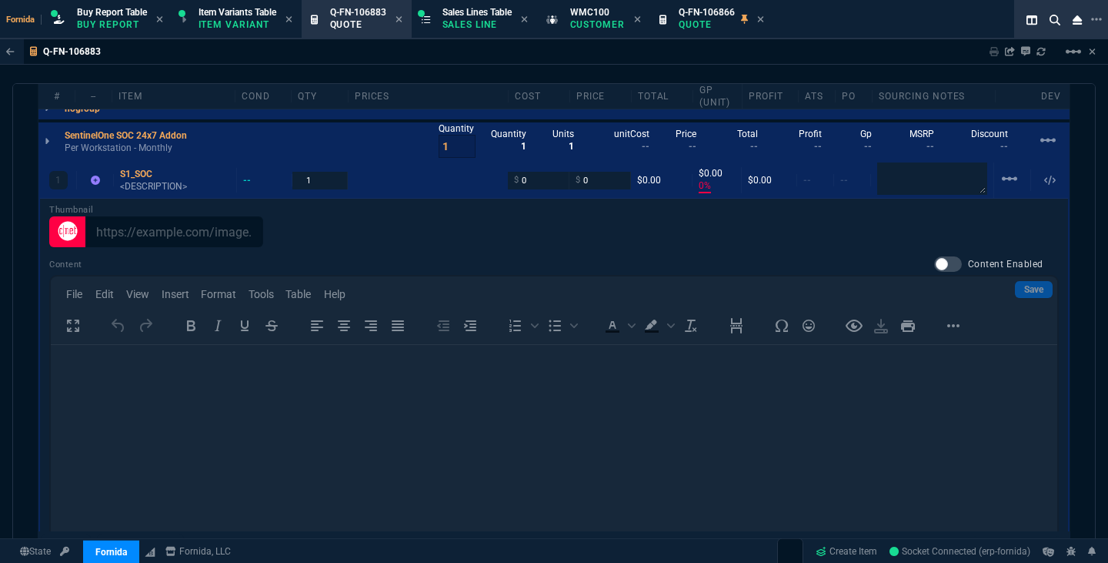
scroll to position [937, 0]
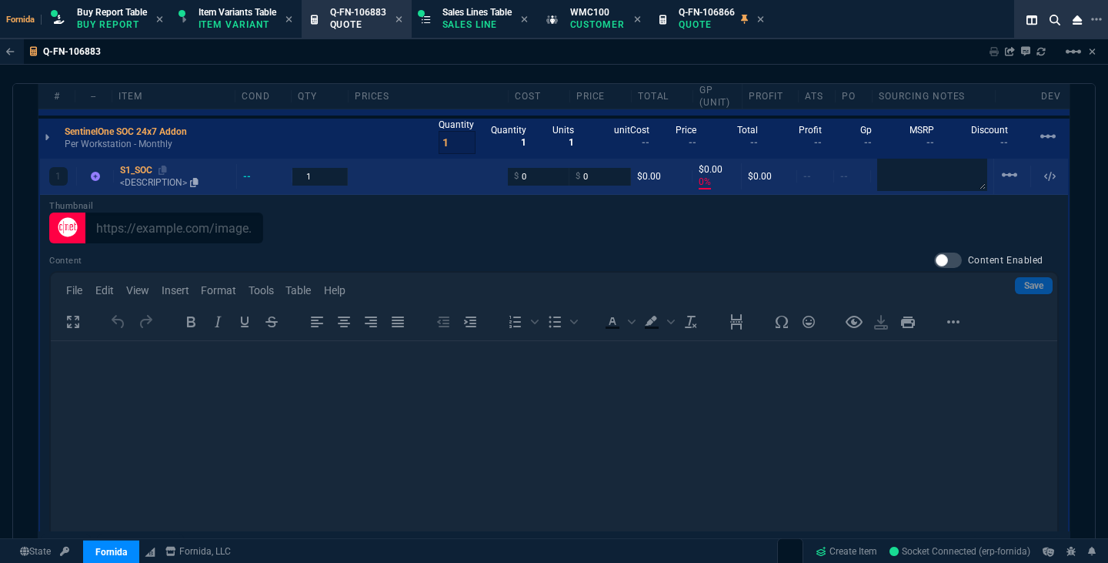
click at [157, 185] on p "<DESCRIPTION>" at bounding box center [175, 182] width 110 height 12
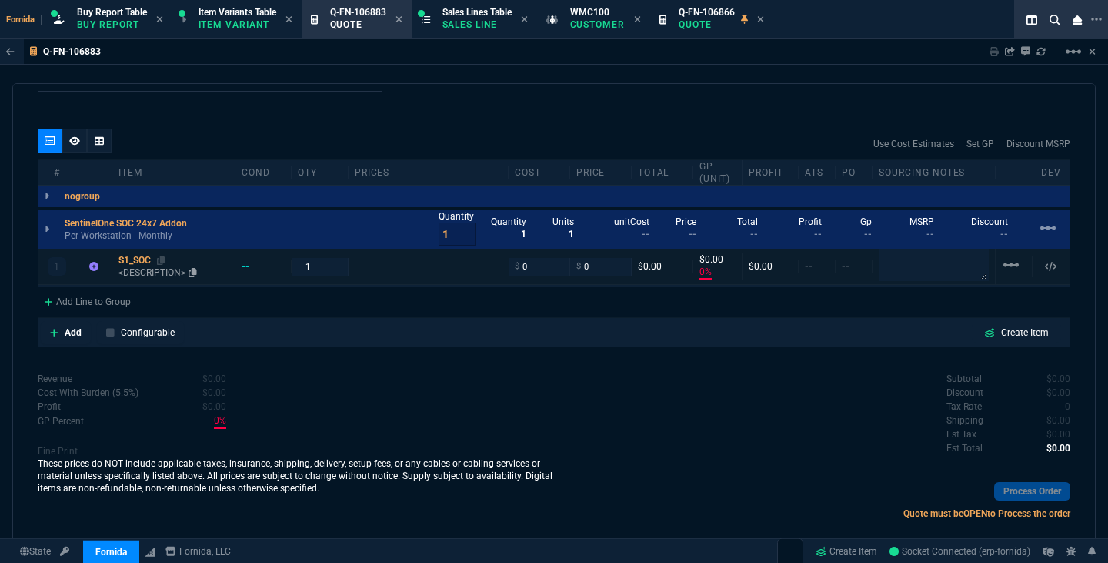
scroll to position [0, 0]
type input "0"
click at [152, 184] on div "# -- Item cond qty prices cost price Total GP (unit) Profit ATS PO Sourcing Not…" at bounding box center [553, 172] width 1031 height 25
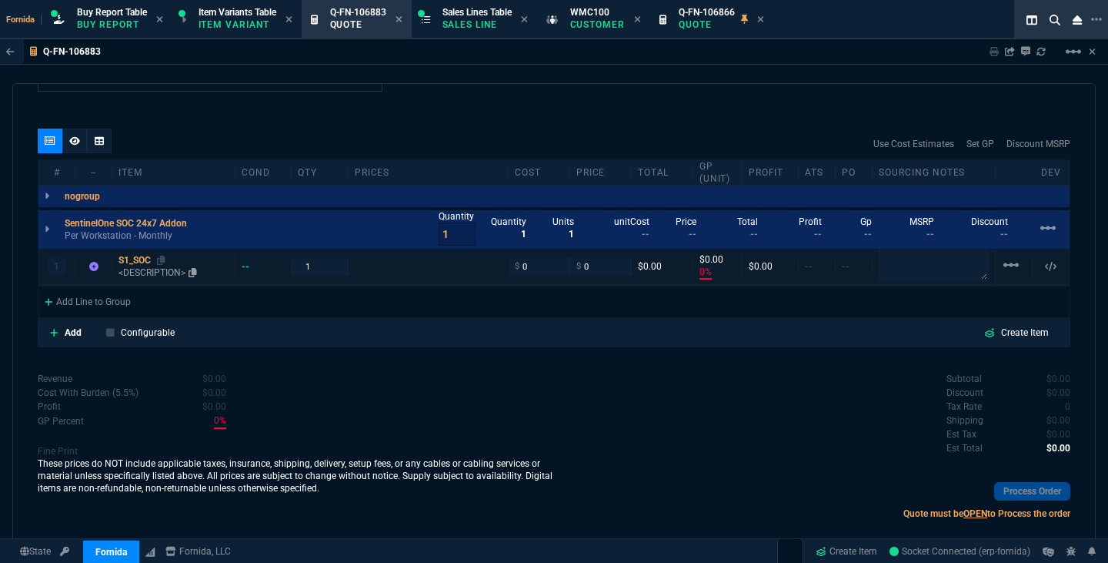
click at [142, 273] on p "<DESCRIPTION>" at bounding box center [174, 272] width 110 height 12
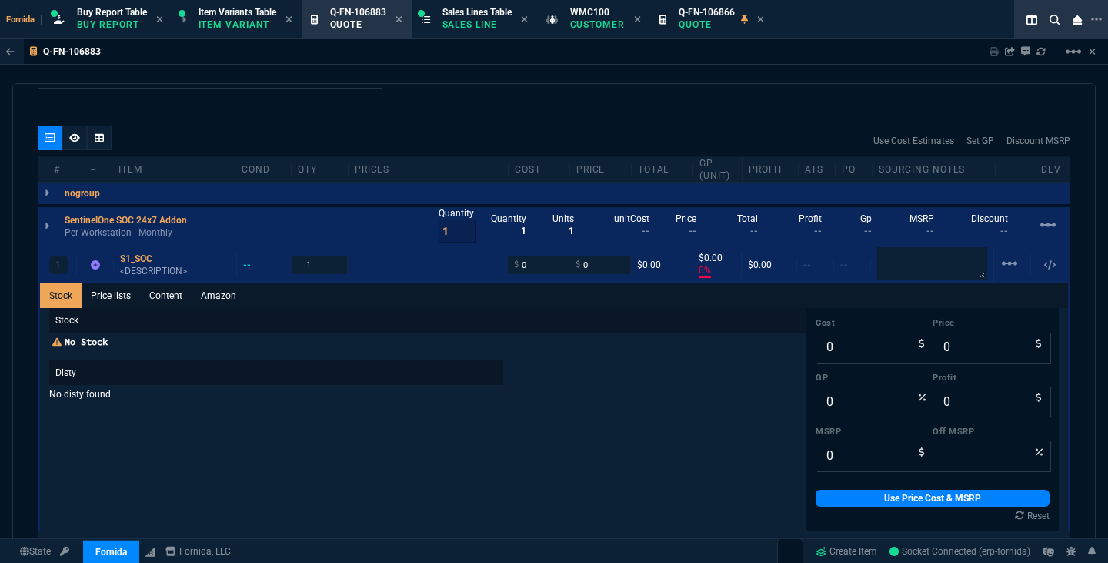
scroll to position [937, 0]
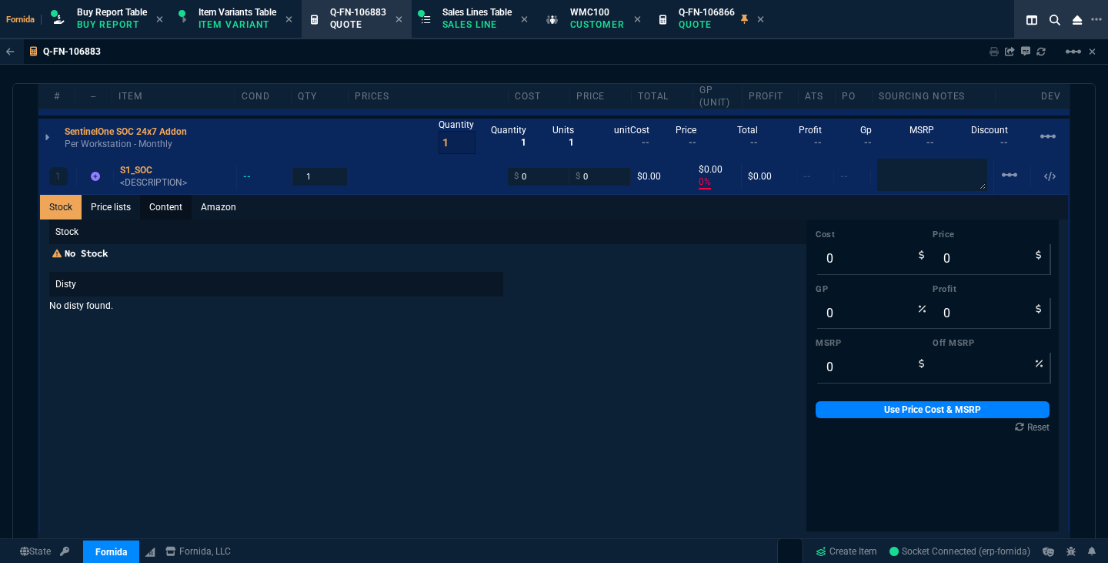
click at [156, 207] on link "Content" at bounding box center [166, 207] width 52 height 25
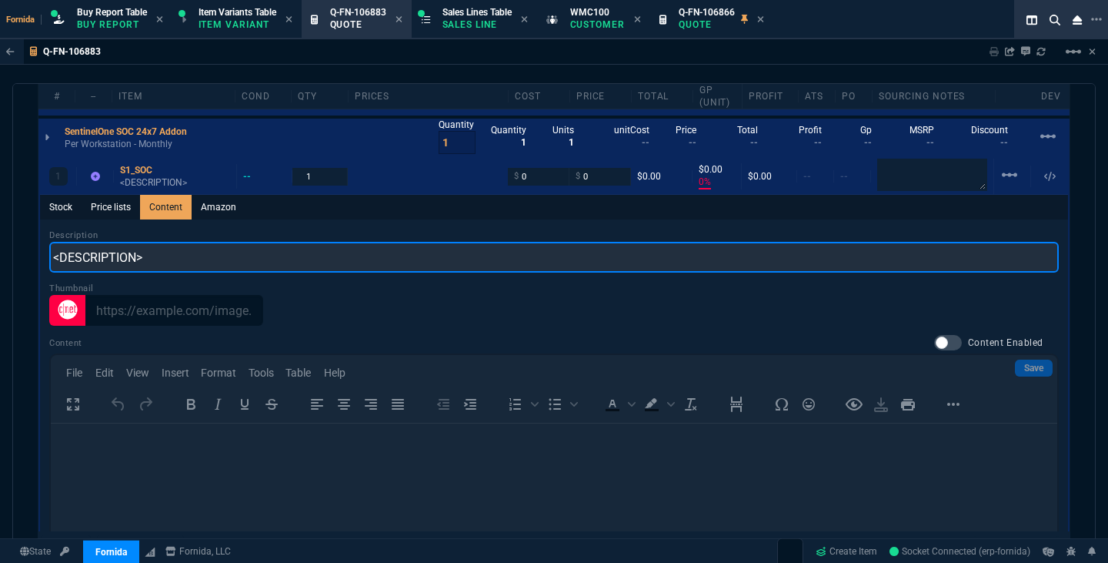
scroll to position [0, 0]
click at [159, 253] on input "<DESCRIPTION>" at bounding box center [554, 257] width 1010 height 31
type input "S1 Workstation SOC addon - 24x7"
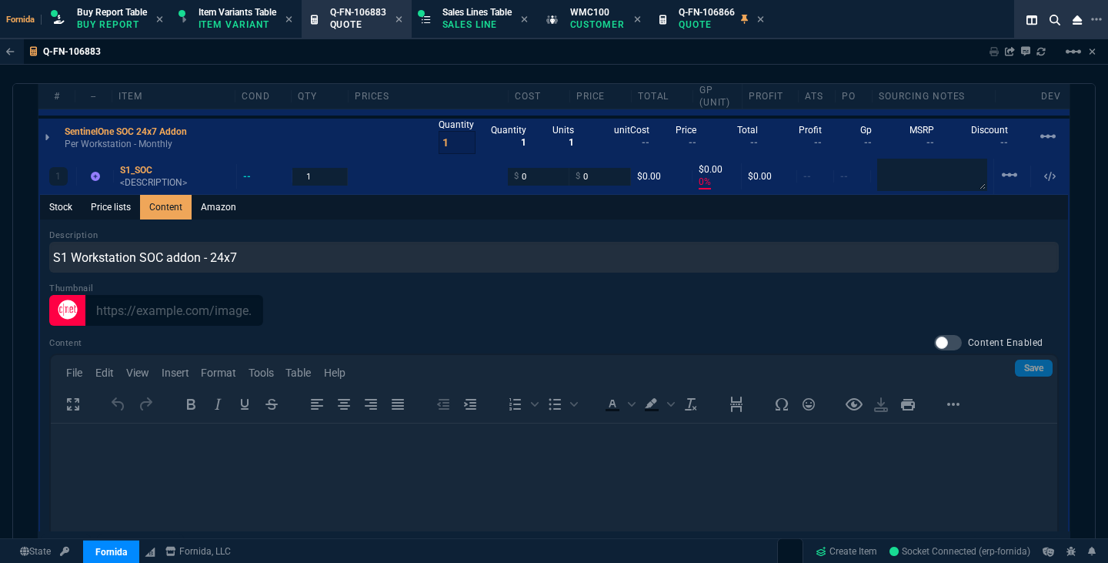
click at [944, 344] on div at bounding box center [948, 342] width 28 height 15
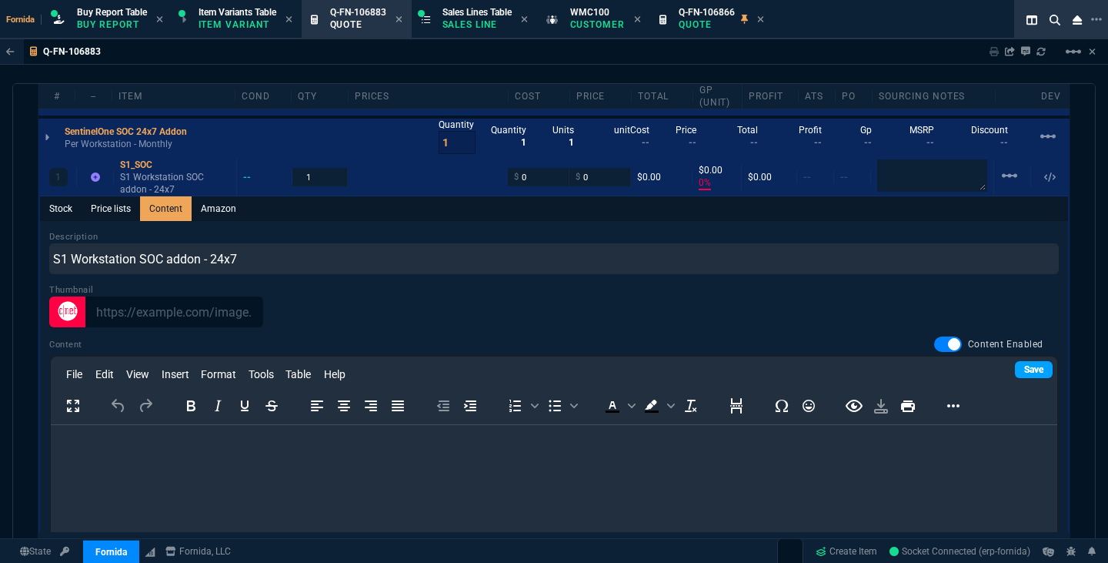
checkbox input "true"
click at [1023, 370] on link "Save" at bounding box center [1034, 369] width 38 height 17
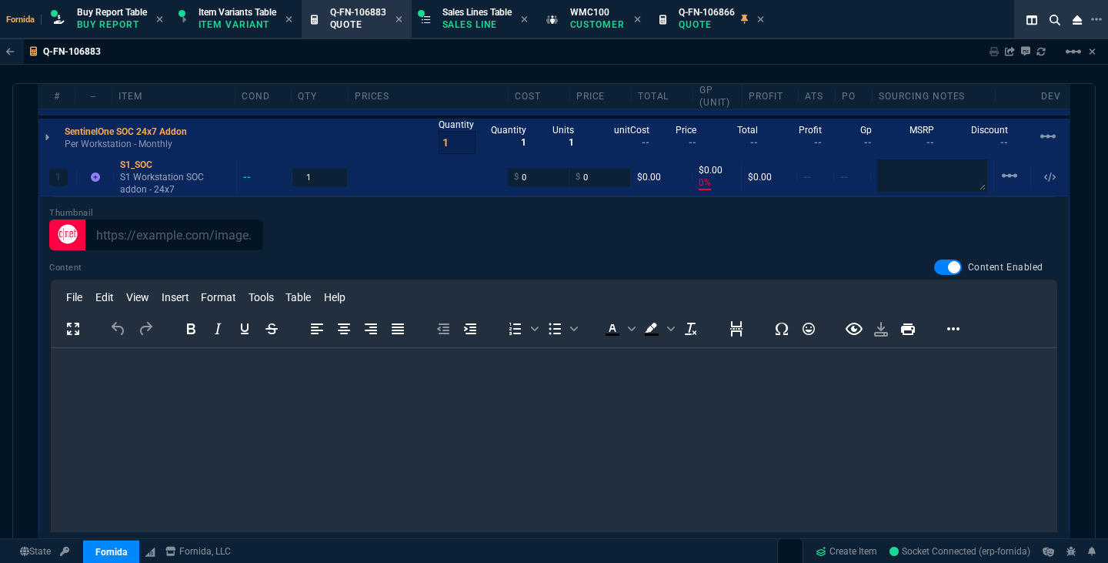
scroll to position [82, 0]
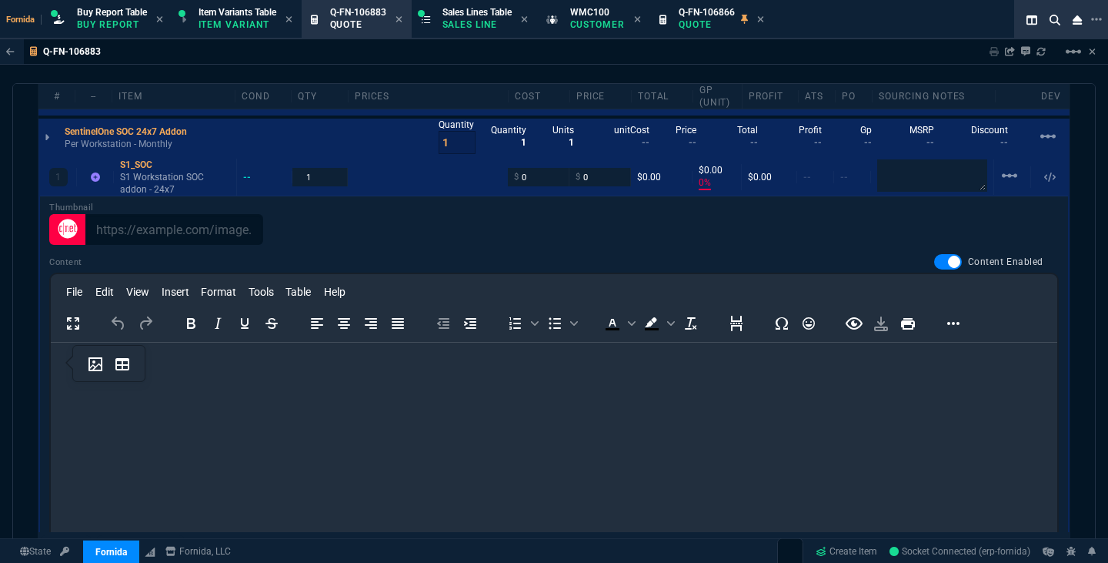
click at [327, 382] on html at bounding box center [554, 364] width 1007 height 42
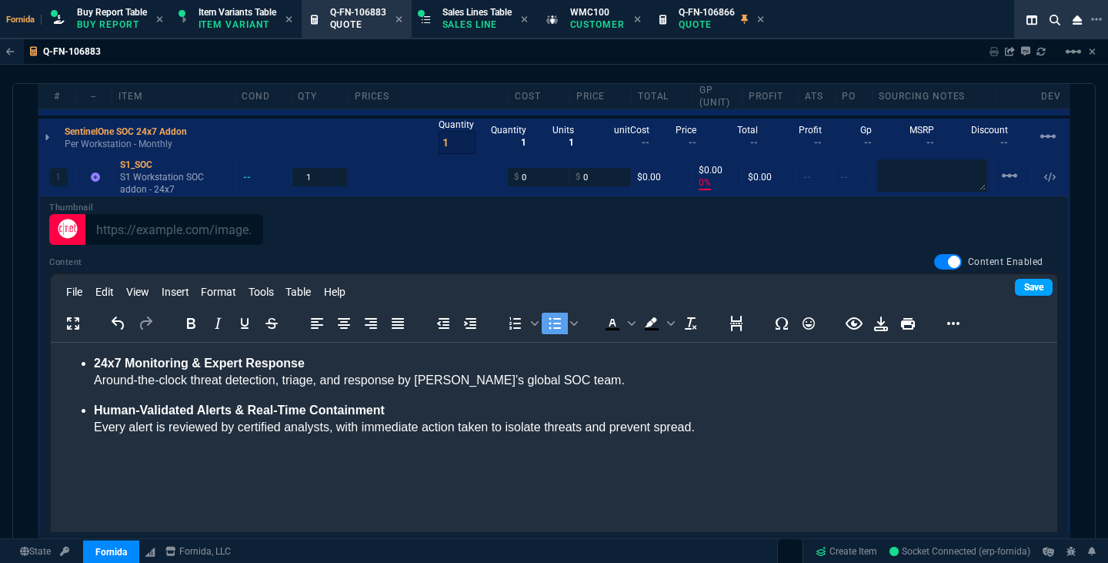
click at [1031, 293] on link "Save" at bounding box center [1034, 287] width 38 height 17
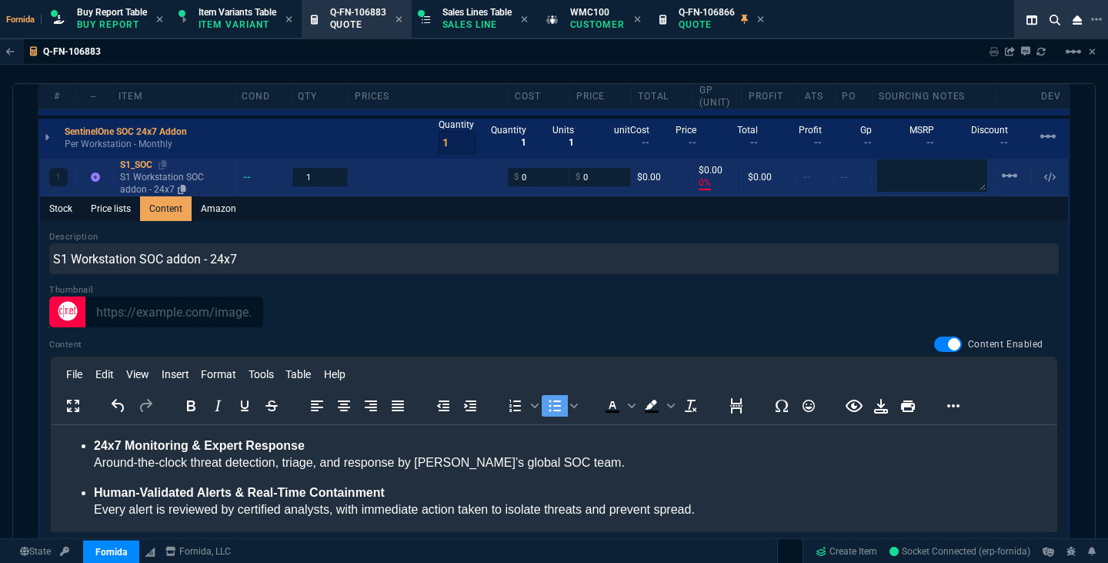
click at [160, 176] on p "S1 Workstation SOC addon - 24x7" at bounding box center [175, 183] width 110 height 25
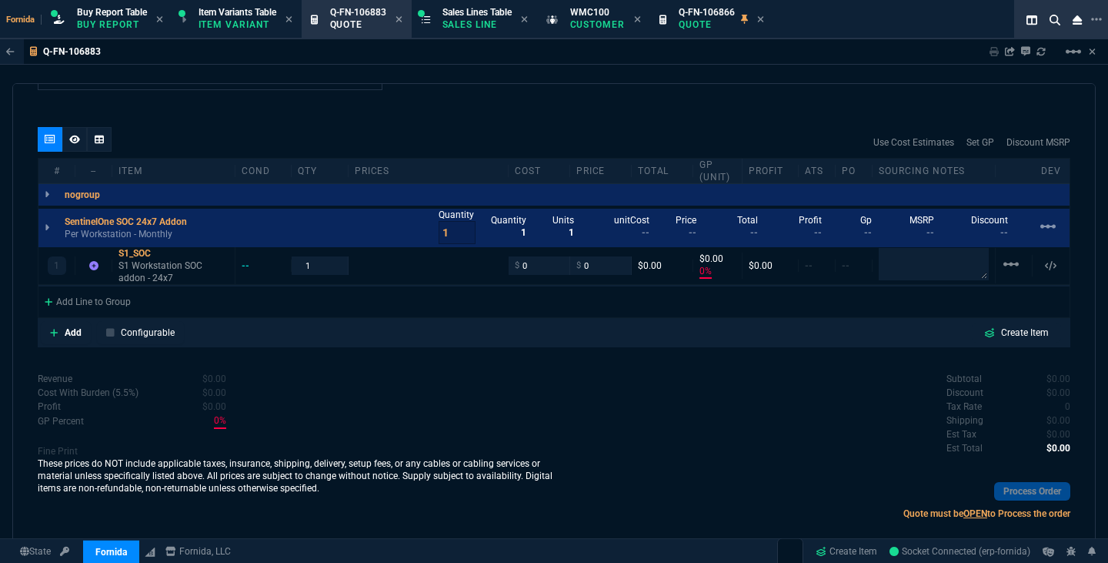
type input "0"
click at [81, 155] on div at bounding box center [75, 143] width 74 height 31
click at [80, 152] on div at bounding box center [74, 140] width 25 height 25
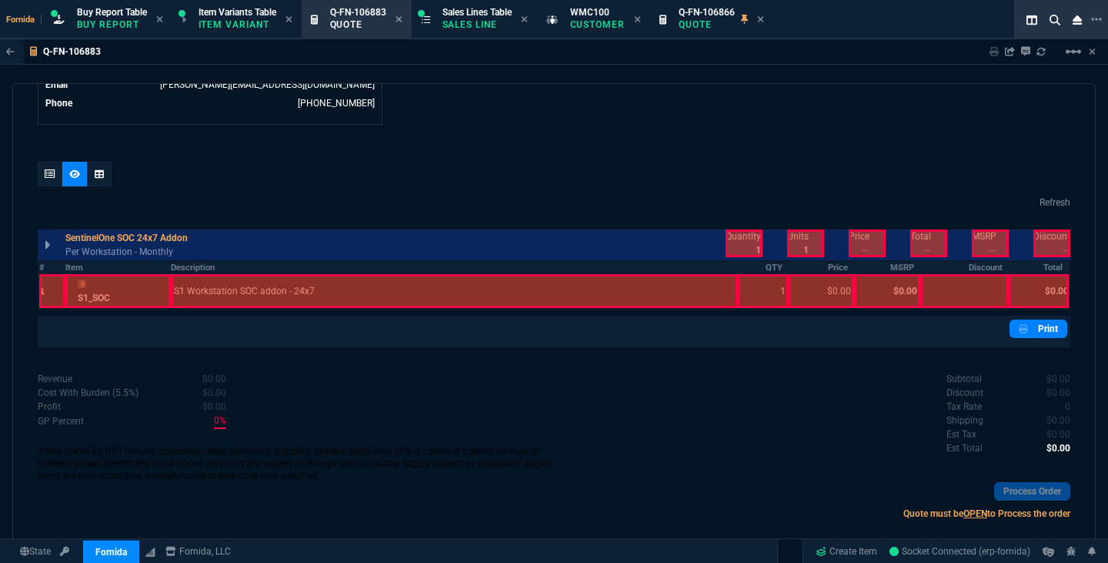
scroll to position [812, 0]
click at [52, 176] on icon at bounding box center [50, 173] width 11 height 9
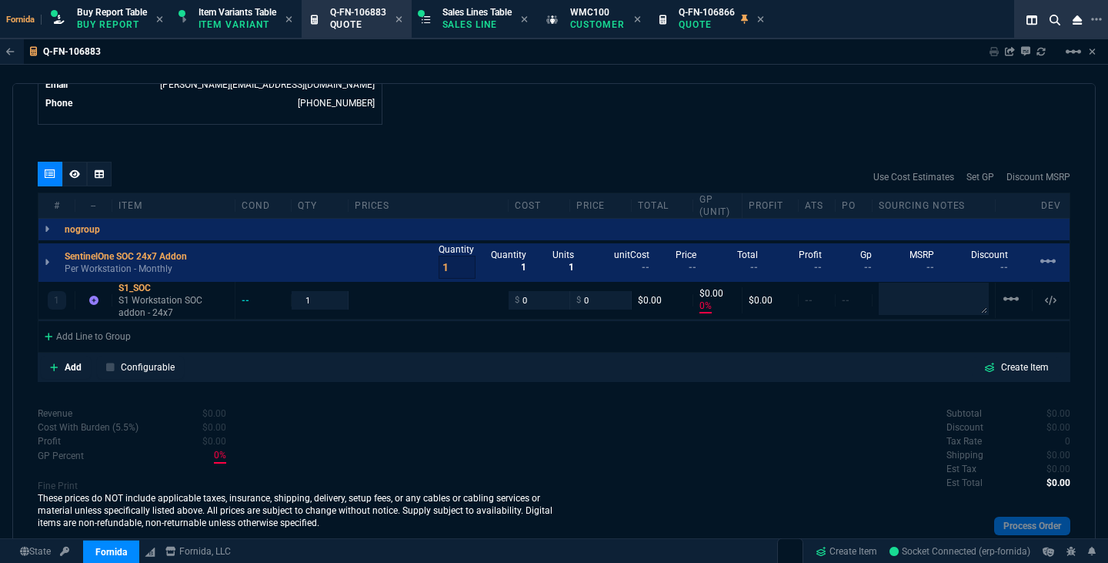
scroll to position [846, 0]
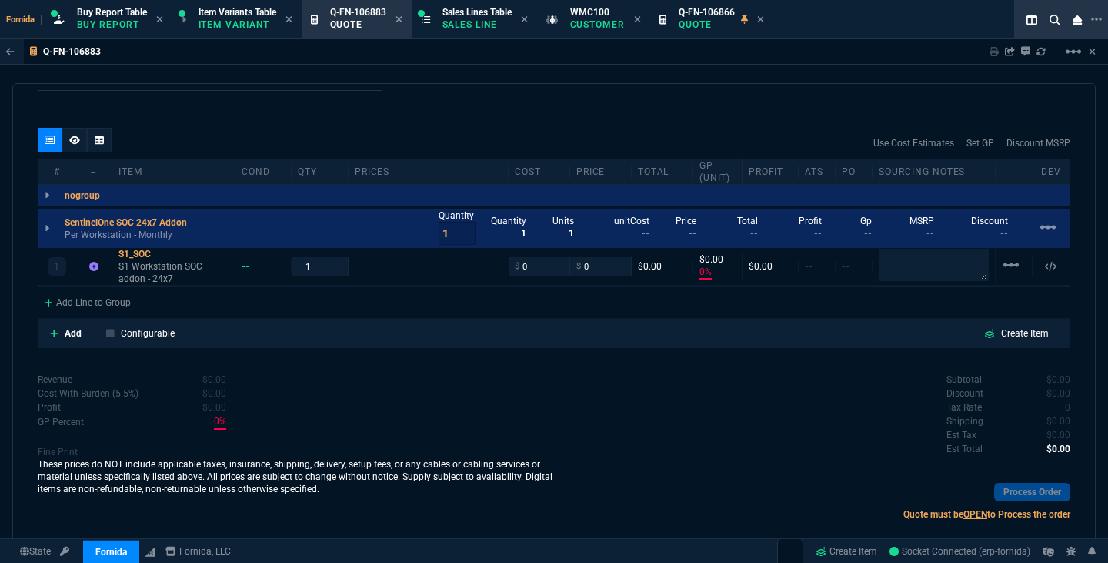
type input "0"
click at [540, 265] on input "0" at bounding box center [539, 266] width 48 height 18
type input "61"
click at [488, 261] on div "1 S1_SOC S1 Workstation SOC addon - 24x7 -- 1 $ 61 $ 0 $0.00 $0.00 0% $0.00 -- …" at bounding box center [553, 267] width 1031 height 38
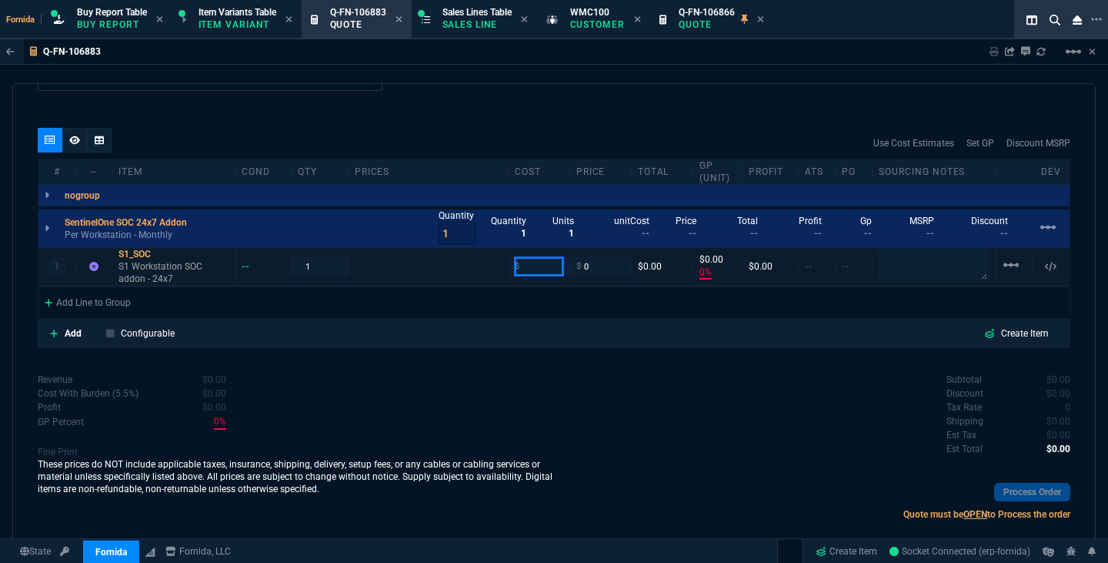
type input "0"
type input "5"
click at [552, 274] on input "0" at bounding box center [539, 266] width 48 height 18
type input "5"
type input "100"
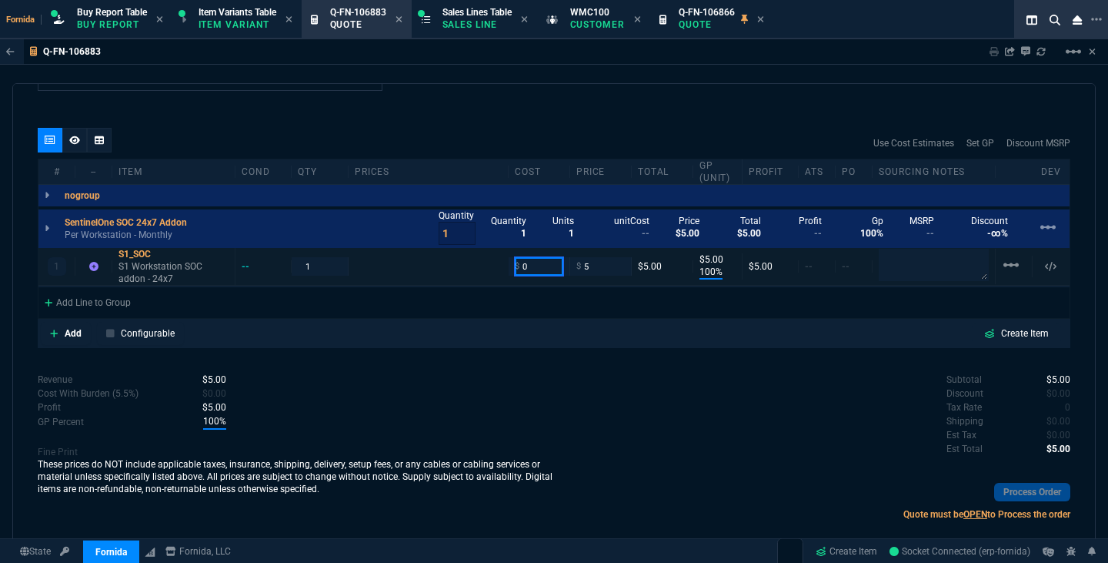
type input "5"
type input "2.5"
type input "50"
type input "3"
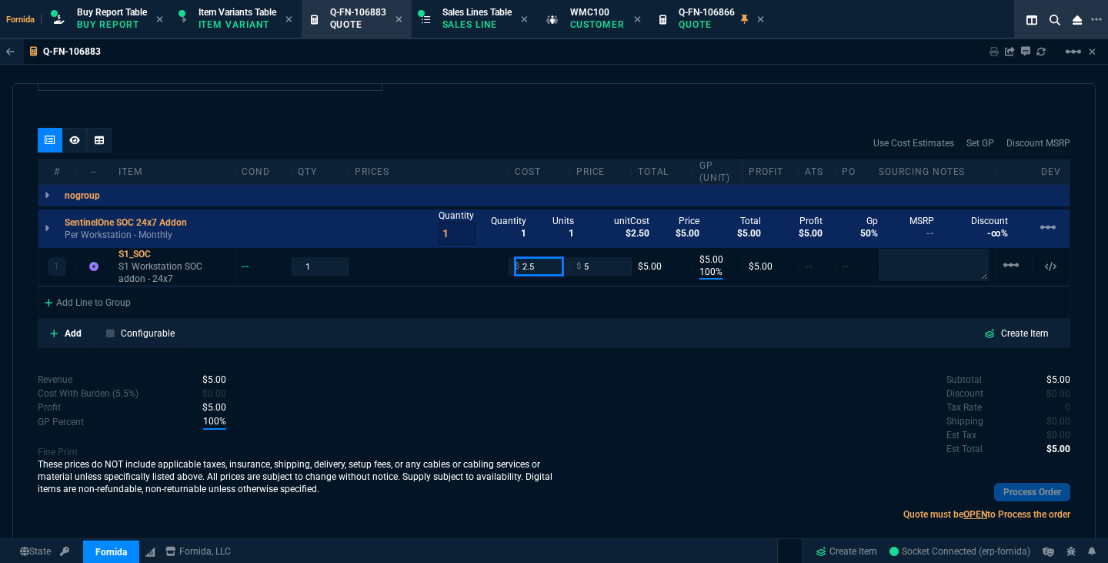
type input "2.5"
drag, startPoint x: 450, startPoint y: 235, endPoint x: 424, endPoint y: 232, distance: 26.3
click at [424, 232] on div "SentinelOne SOC 24x7 Addon Per Workstation - Monthly Quantity 1 Quantity 1 Unit…" at bounding box center [553, 228] width 1031 height 38
type input "61"
click at [516, 152] on div "Use Cost Estimates Set GP Discount MSRP" at bounding box center [554, 143] width 1033 height 31
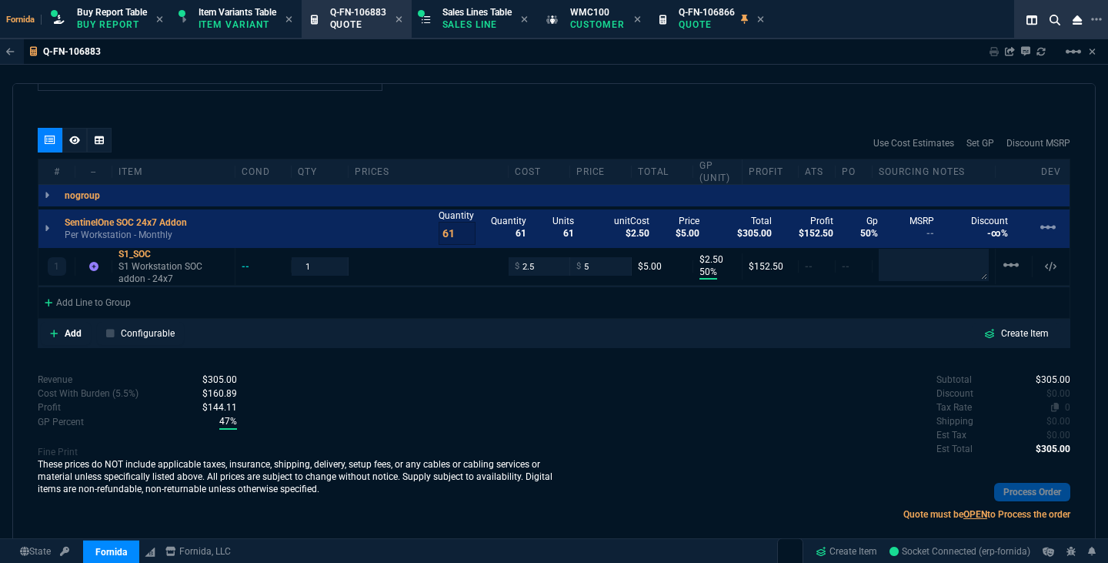
click at [1065, 410] on span "0" at bounding box center [1067, 407] width 5 height 11
click at [154, 280] on p "S1 Workstation SOC addon - 24x7" at bounding box center [174, 272] width 110 height 25
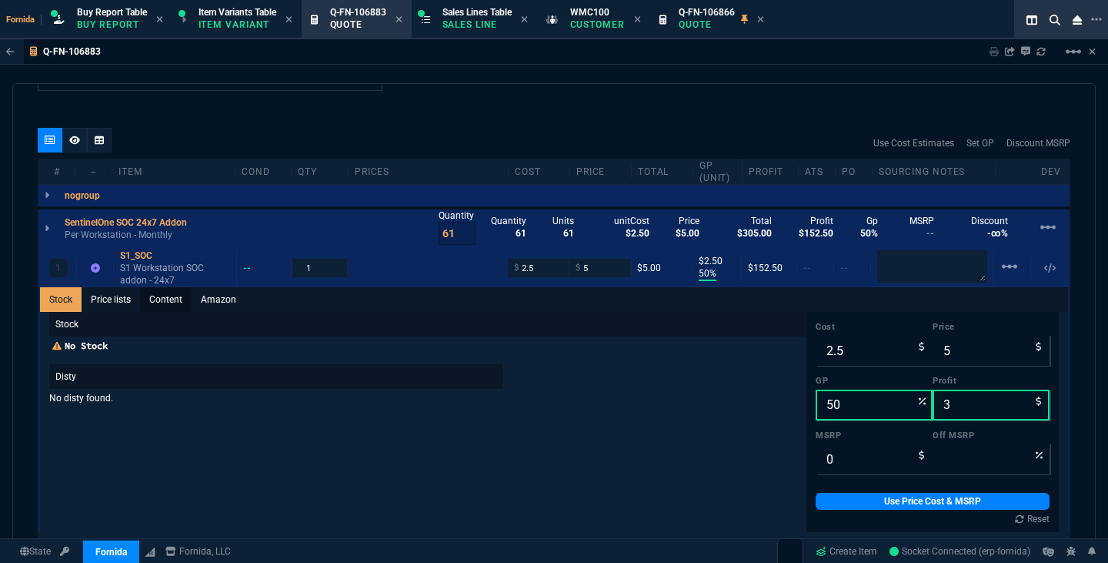
click at [160, 309] on link "Content" at bounding box center [166, 299] width 52 height 25
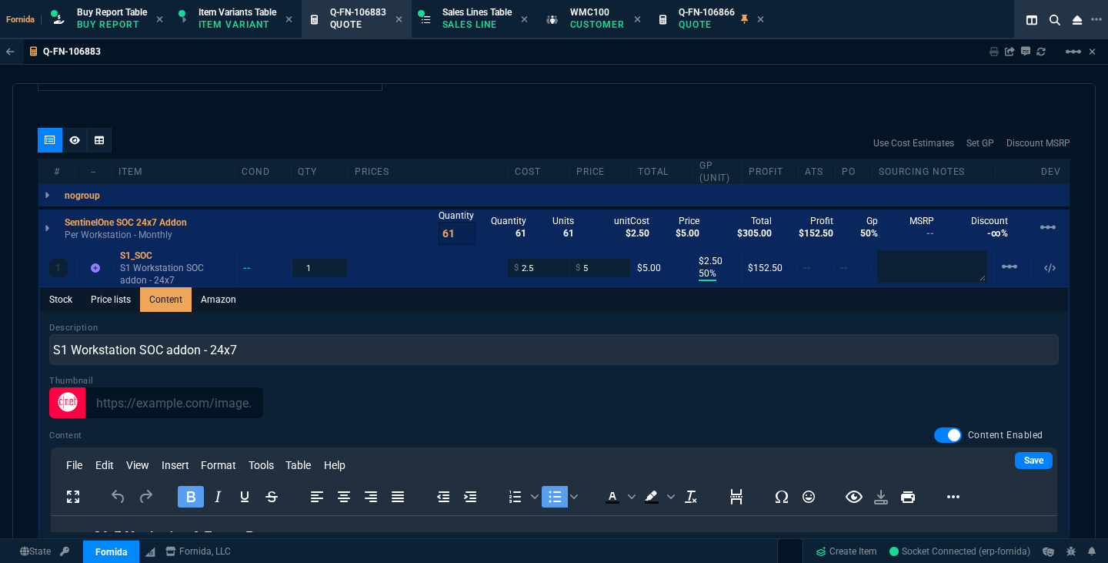
scroll to position [0, 0]
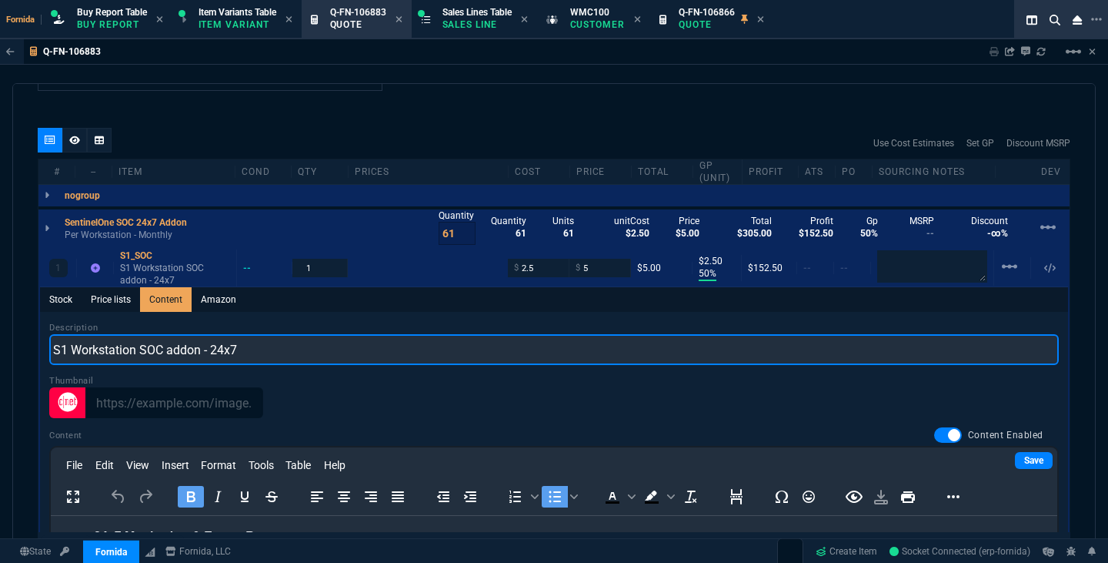
click at [284, 347] on input "S1 Workstation SOC addon - 24x7" at bounding box center [554, 349] width 1010 height 31
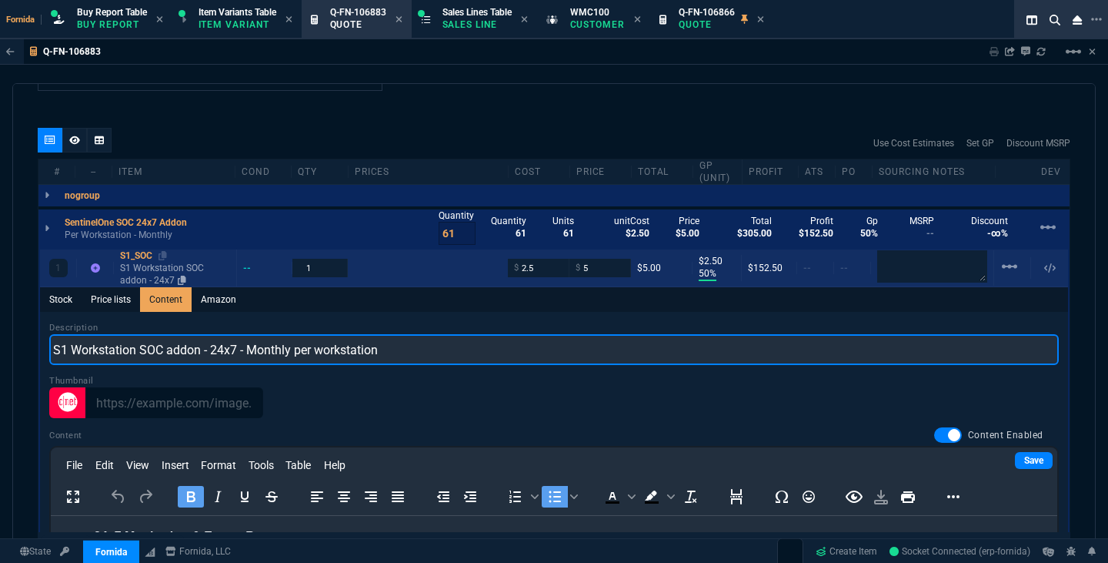
type input "S1 Workstation SOC addon - 24x7 - Monthly per workstation"
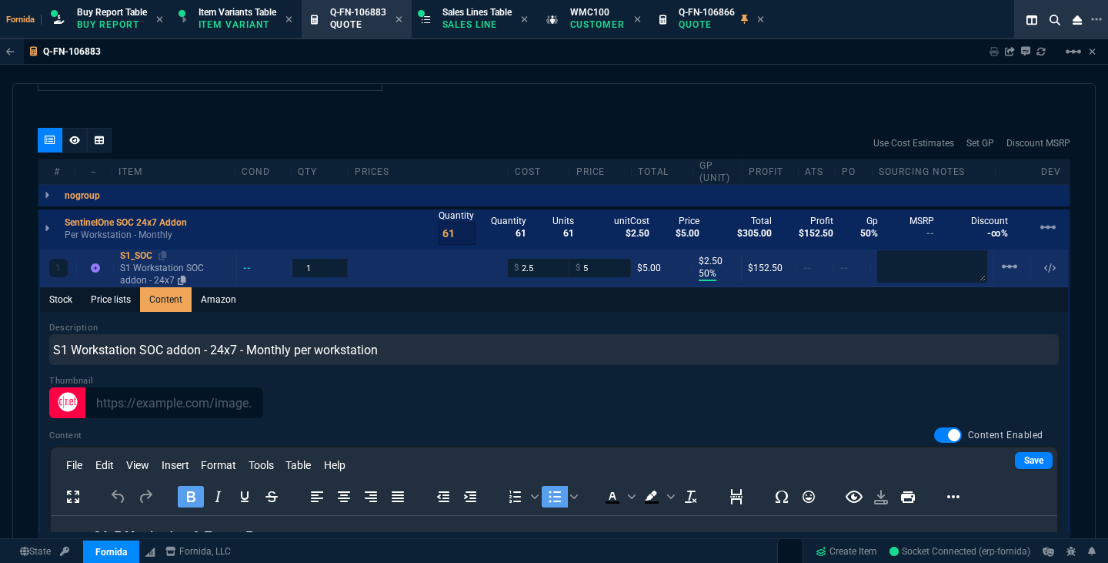
click at [157, 274] on p "S1 Workstation SOC addon - 24x7" at bounding box center [175, 274] width 110 height 25
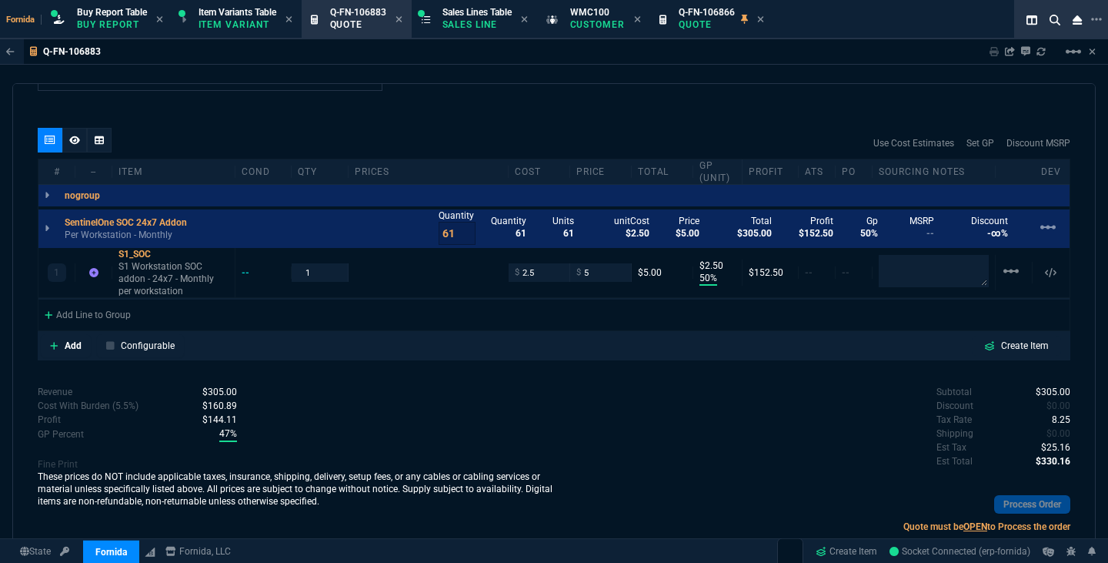
type input "50"
type input "3"
click at [71, 143] on icon at bounding box center [74, 139] width 11 height 8
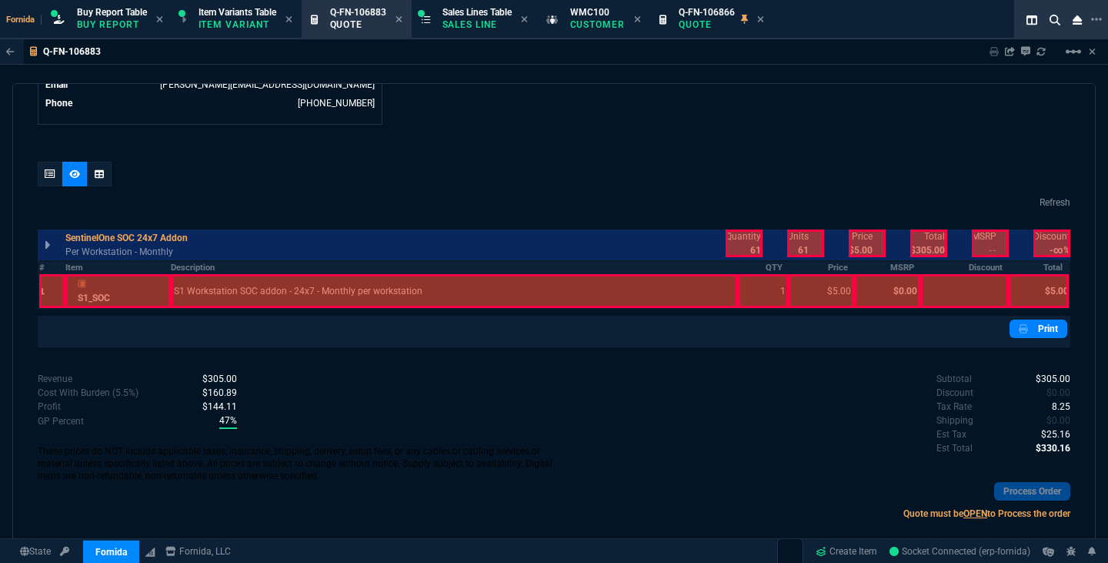
scroll to position [812, 0]
click at [339, 296] on div at bounding box center [454, 291] width 567 height 34
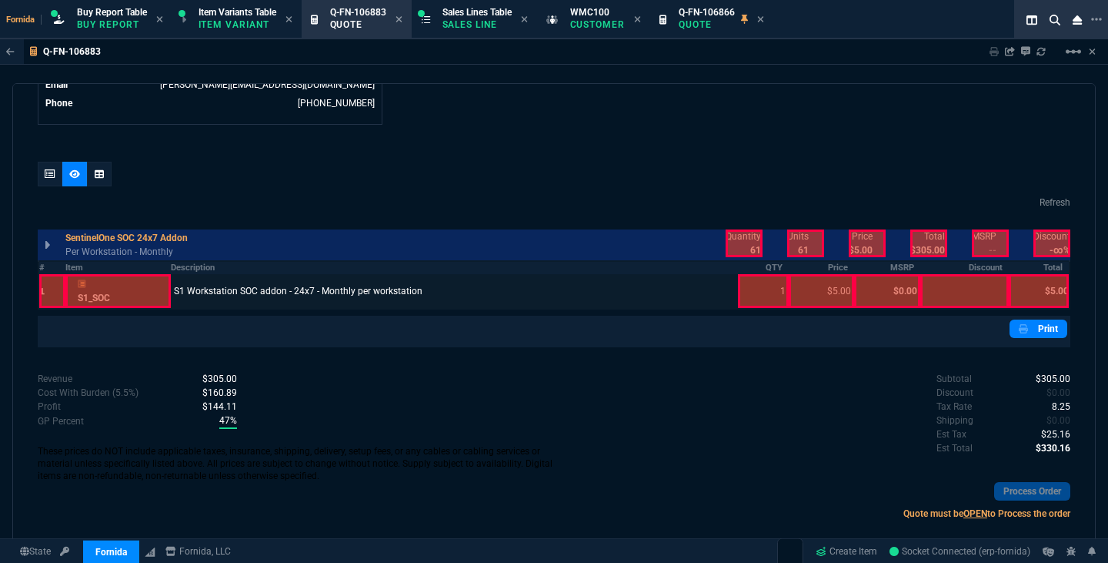
click at [734, 240] on div at bounding box center [744, 243] width 37 height 28
click at [767, 321] on div "Print" at bounding box center [554, 331] width 1027 height 25
click at [776, 289] on div at bounding box center [763, 291] width 51 height 34
click at [851, 246] on div at bounding box center [867, 243] width 37 height 28
click at [826, 285] on div at bounding box center [822, 291] width 66 height 34
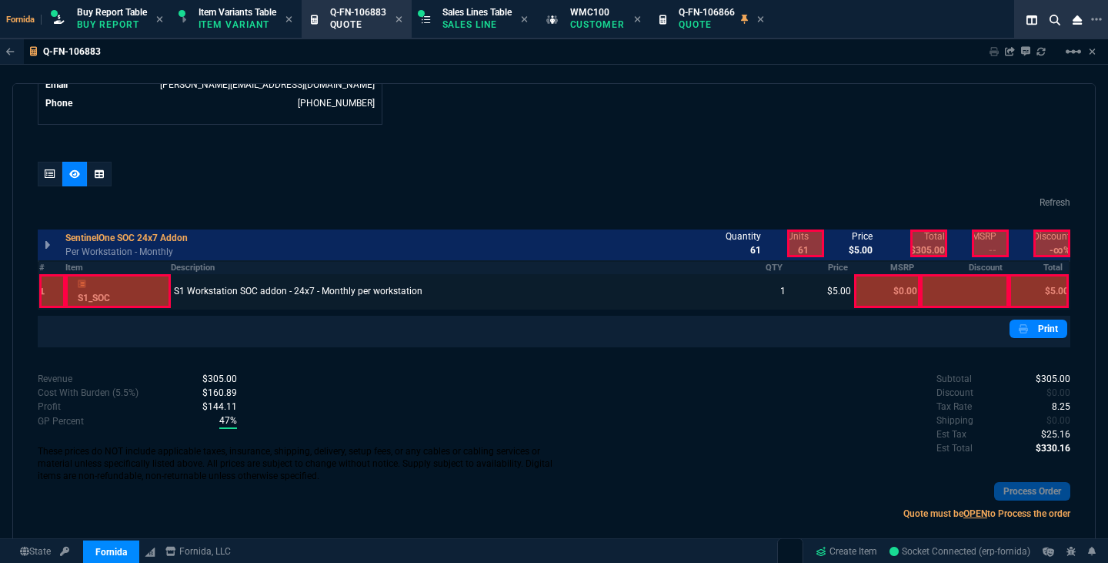
click at [1027, 286] on div at bounding box center [1039, 291] width 60 height 34
click at [921, 228] on div "Quantity 61 Units 61 unitCost $2.50 Price $5.00 Total $305.00 Profit $152.50 Gp…" at bounding box center [890, 243] width 360 height 34
click at [917, 241] on div at bounding box center [929, 243] width 37 height 28
click at [1048, 293] on div at bounding box center [1039, 291] width 60 height 34
click at [44, 179] on div at bounding box center [50, 174] width 25 height 25
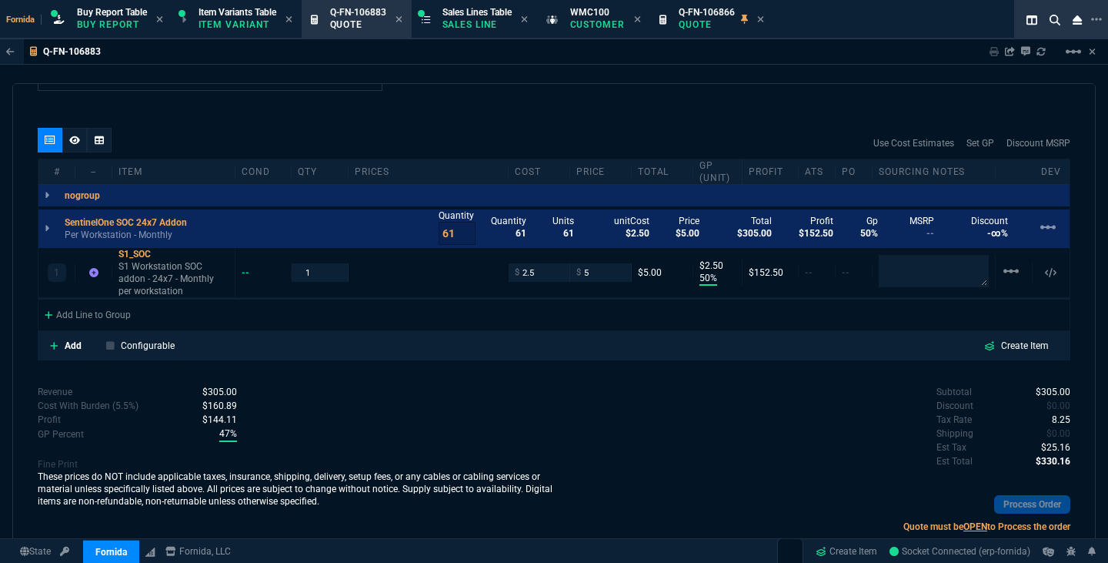
type input "50"
type input "3"
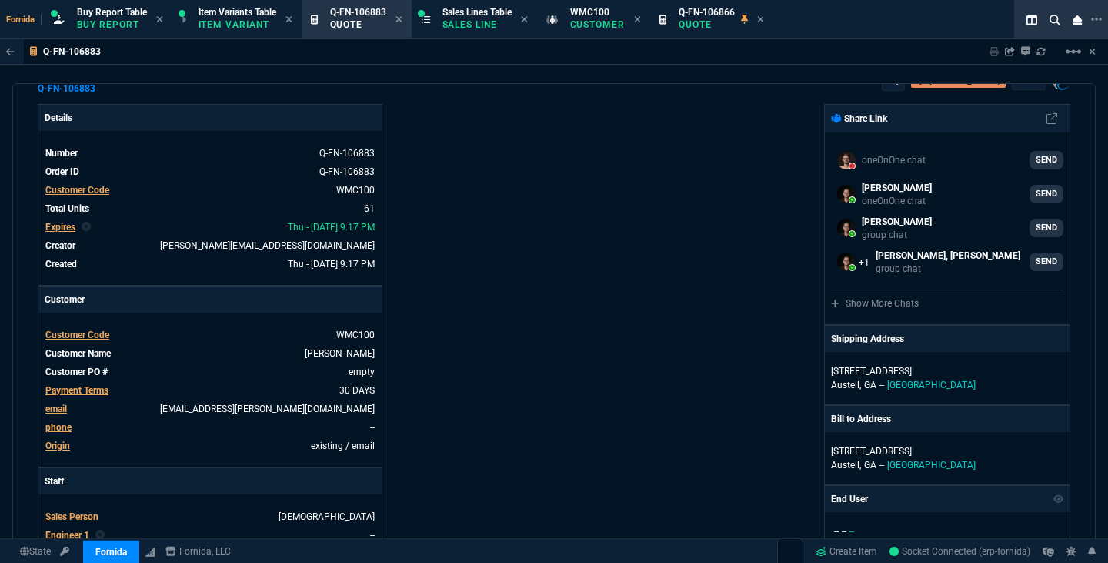
scroll to position [0, 0]
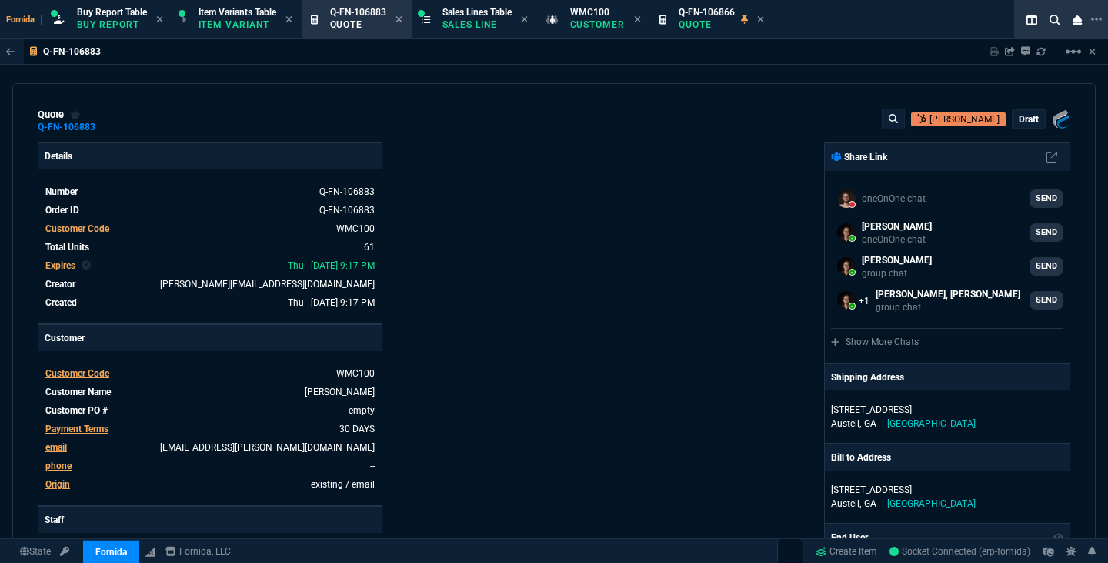
click at [1035, 117] on div "draft" at bounding box center [1029, 119] width 32 height 18
click at [1025, 118] on p "draft" at bounding box center [1029, 119] width 20 height 12
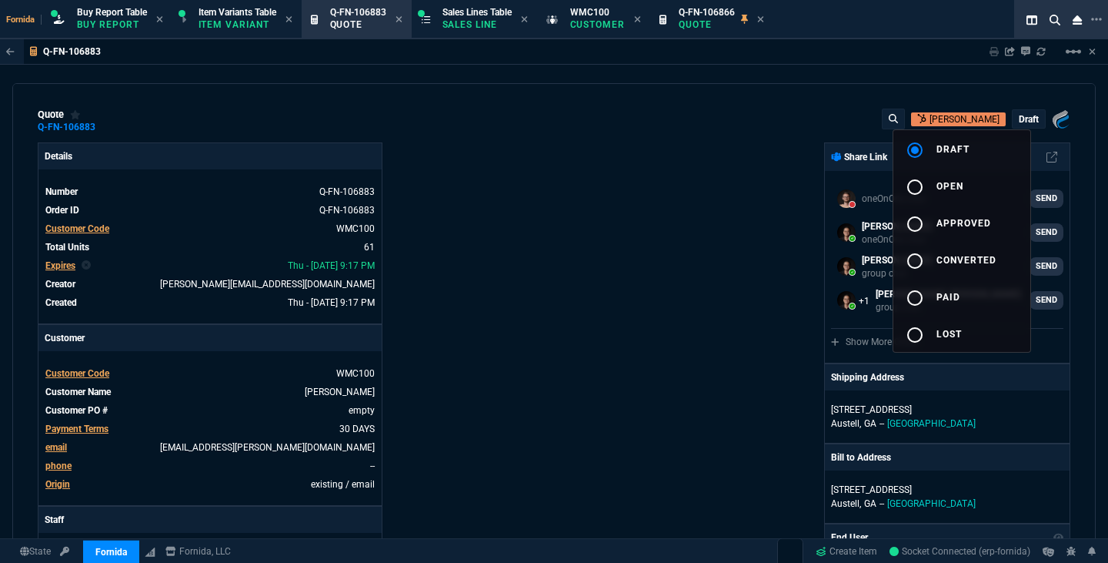
click at [581, 268] on div at bounding box center [554, 281] width 1108 height 563
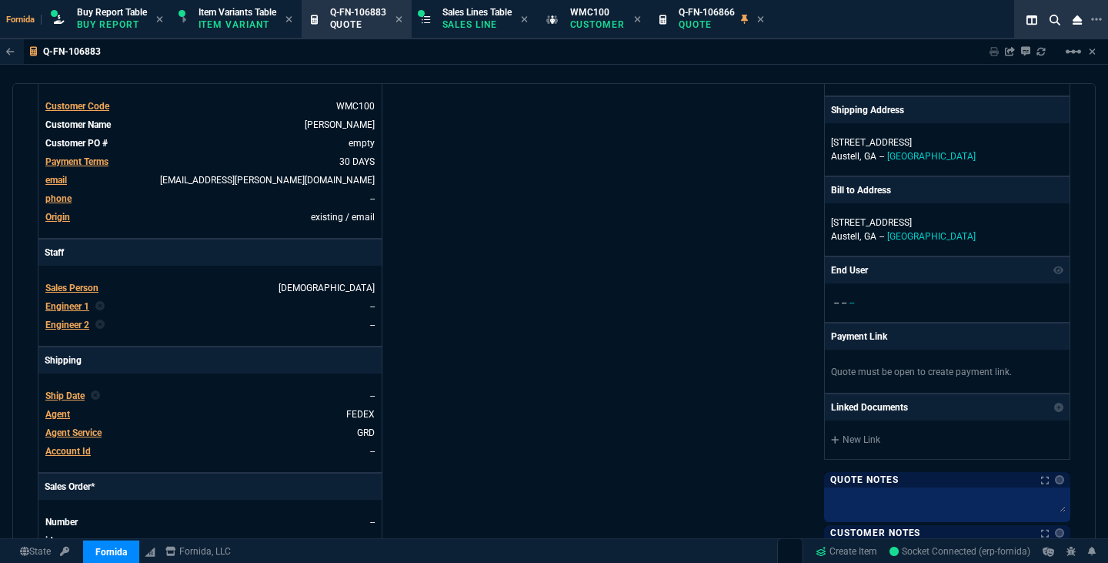
scroll to position [311, 0]
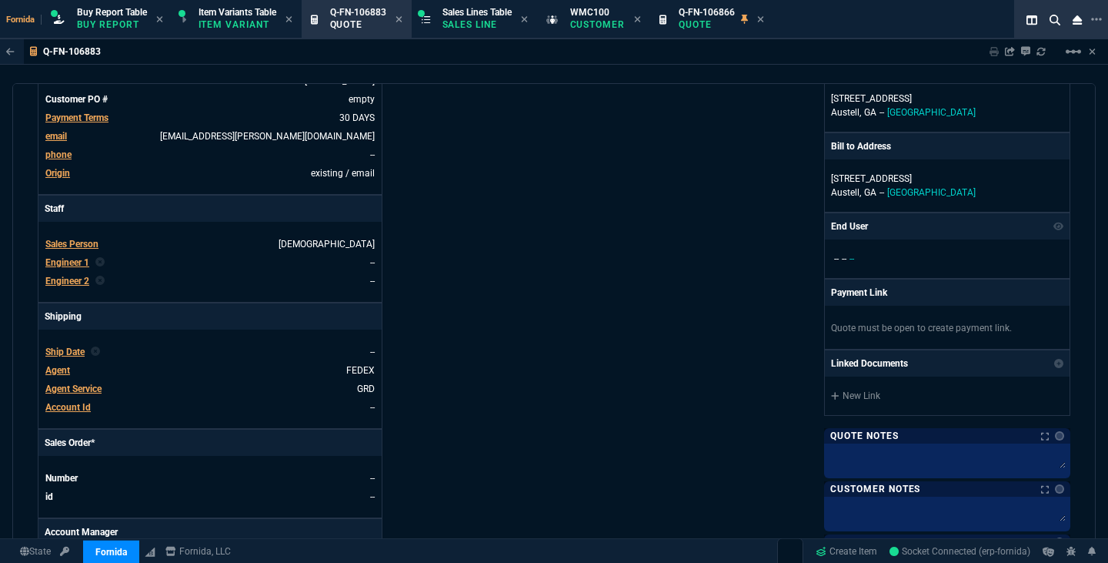
click at [78, 386] on span "Agent Service" at bounding box center [73, 388] width 56 height 11
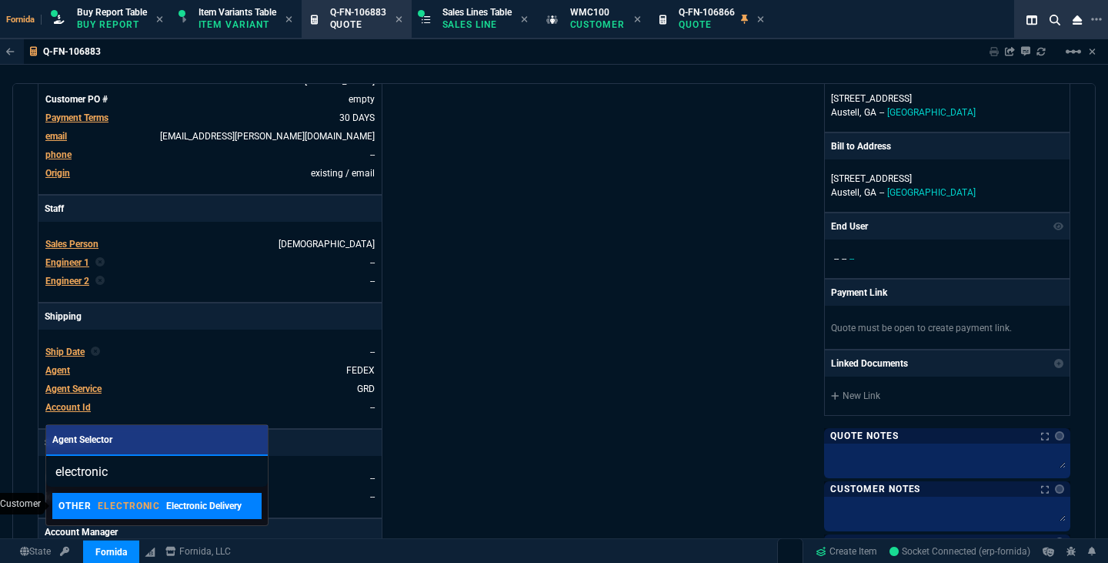
type input "electronic"
click at [159, 498] on link "OTHER ELECTRONIC Electronic Delivery" at bounding box center [156, 506] width 209 height 26
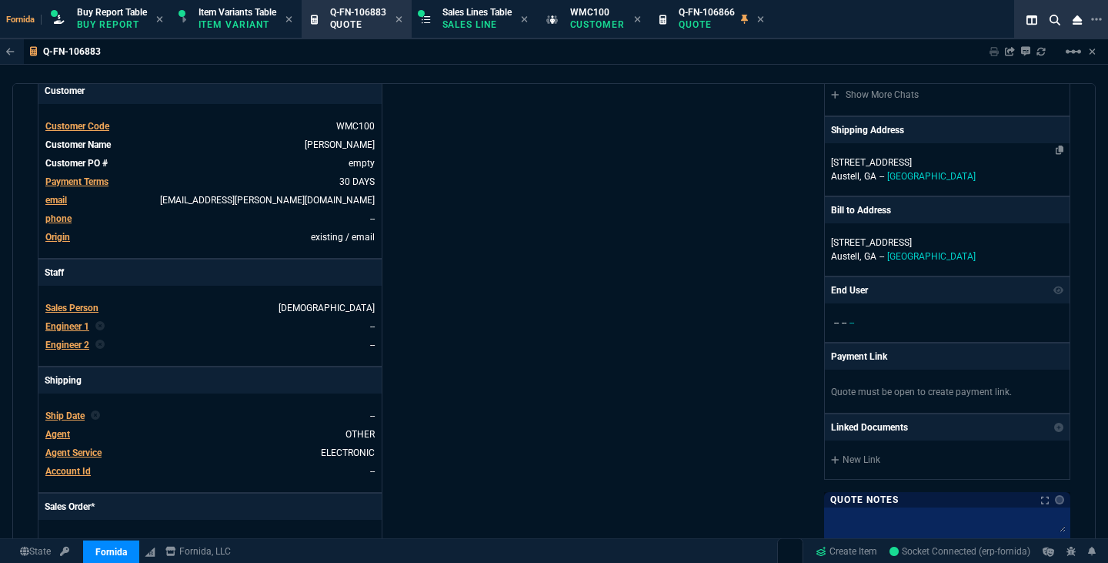
scroll to position [246, 0]
click at [902, 186] on div "[STREET_ADDRESS]" at bounding box center [947, 170] width 245 height 52
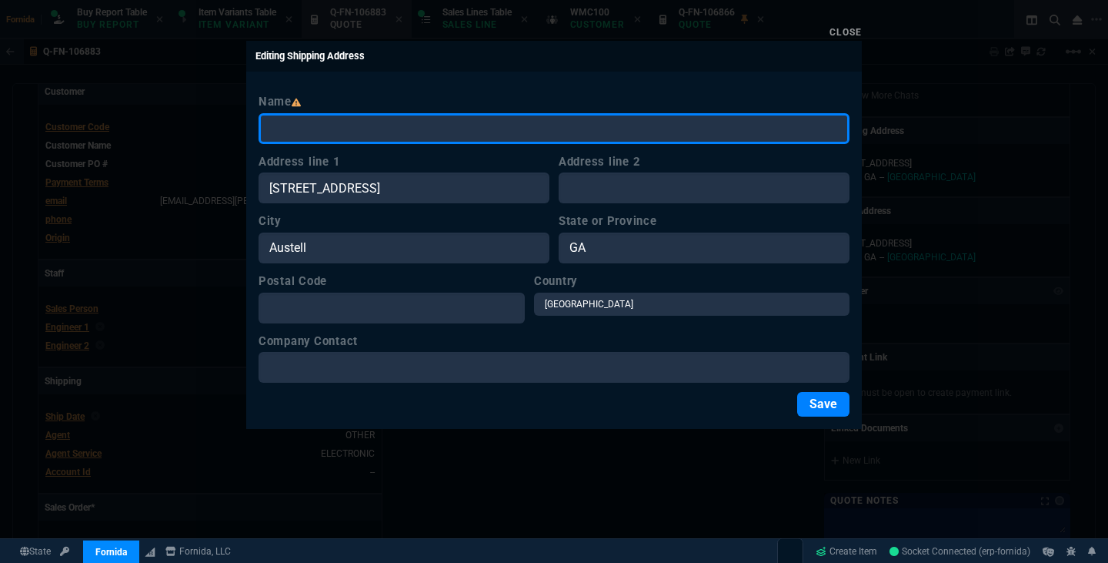
click at [373, 137] on input "Name" at bounding box center [554, 128] width 591 height 31
type input "N/A"
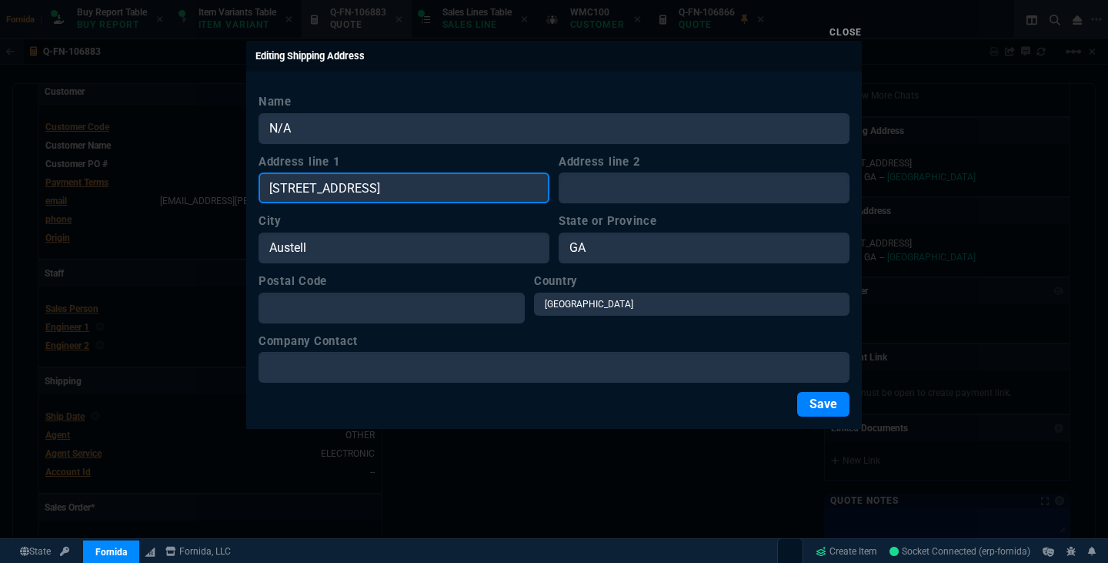
click at [421, 196] on input "[STREET_ADDRESS]" at bounding box center [404, 187] width 291 height 31
paste input "N/A"
type input "N/A"
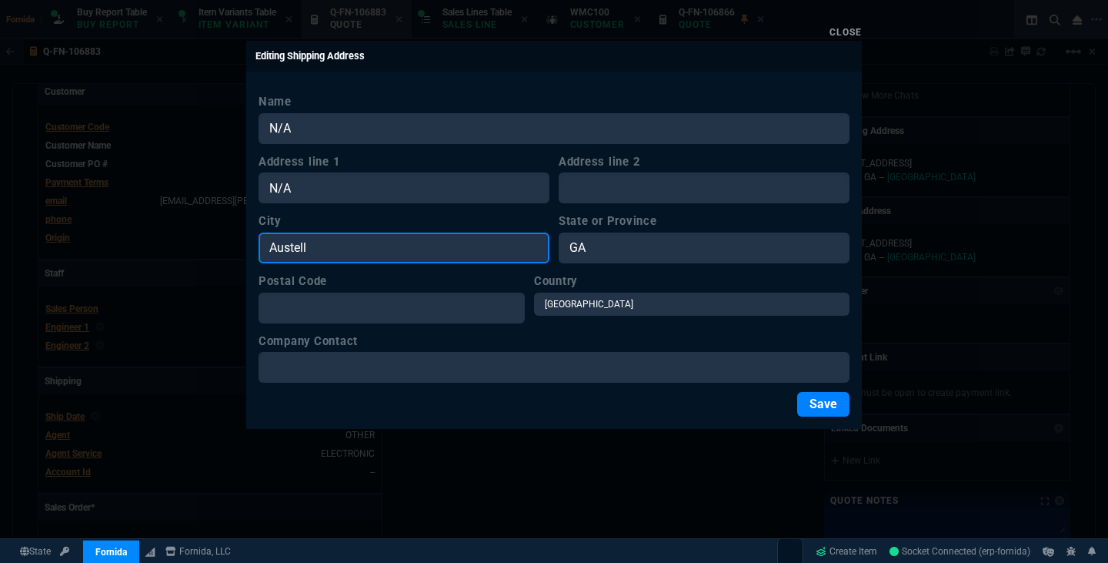
click at [399, 235] on input "Austell" at bounding box center [404, 247] width 291 height 31
paste input "N/A"
type input "N/A"
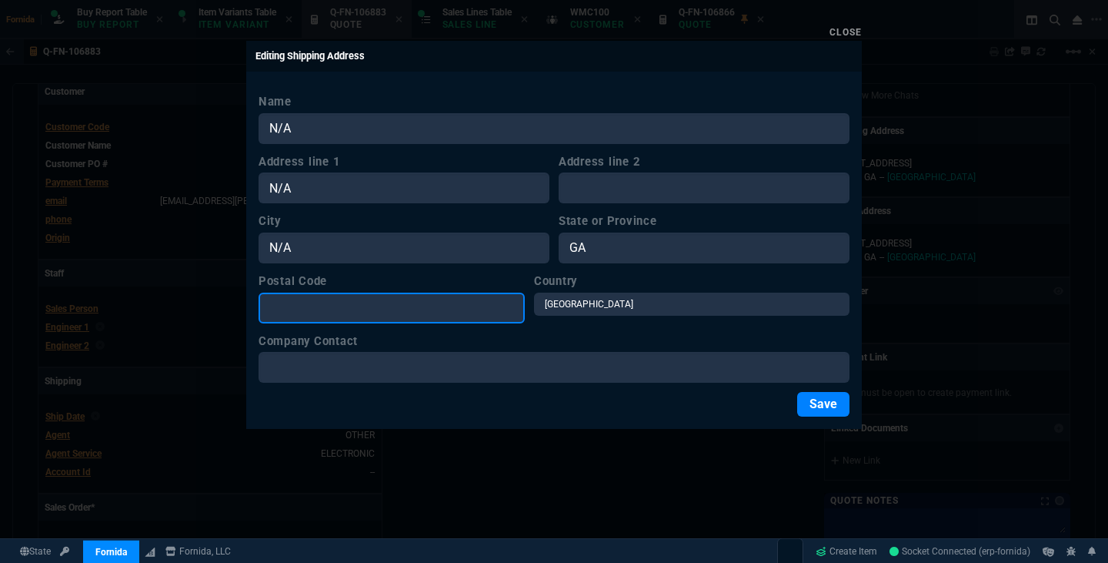
click at [406, 296] on input "Postal Code" at bounding box center [392, 308] width 266 height 31
paste input "N/A"
paste input "text"
type input "N/A"
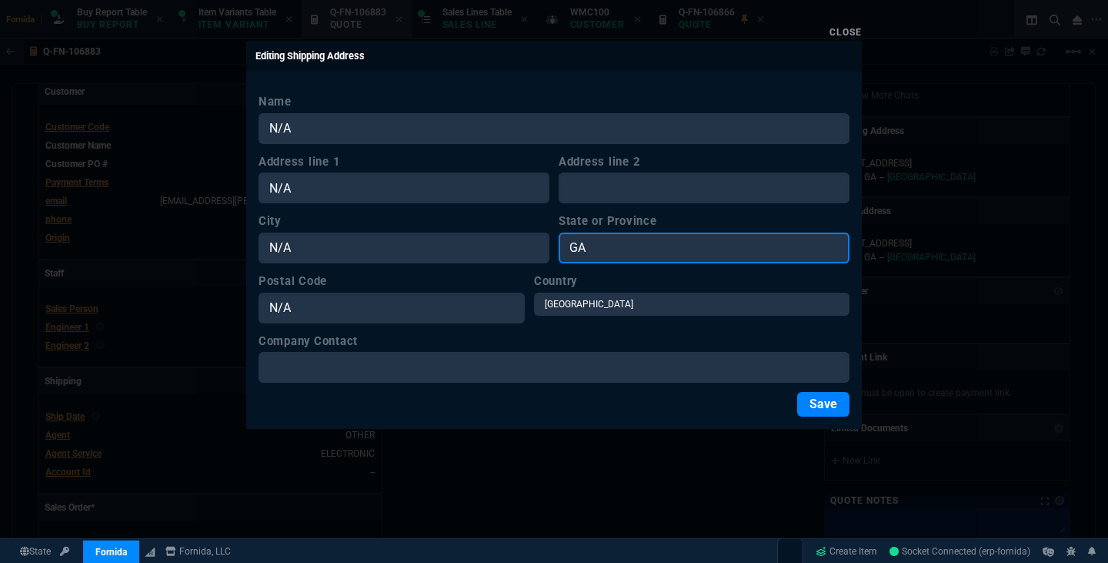
click at [650, 250] on input "GA" at bounding box center [704, 247] width 291 height 31
paste input "N/A"
paste input "text"
type input "N/A"
click at [811, 394] on button "Save" at bounding box center [823, 404] width 52 height 25
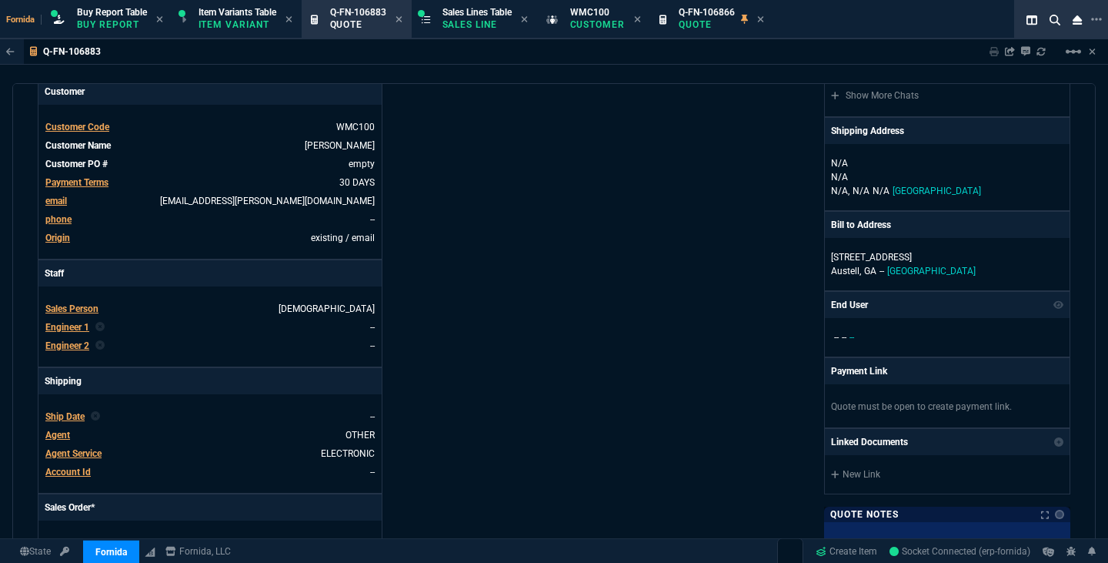
scroll to position [0, 0]
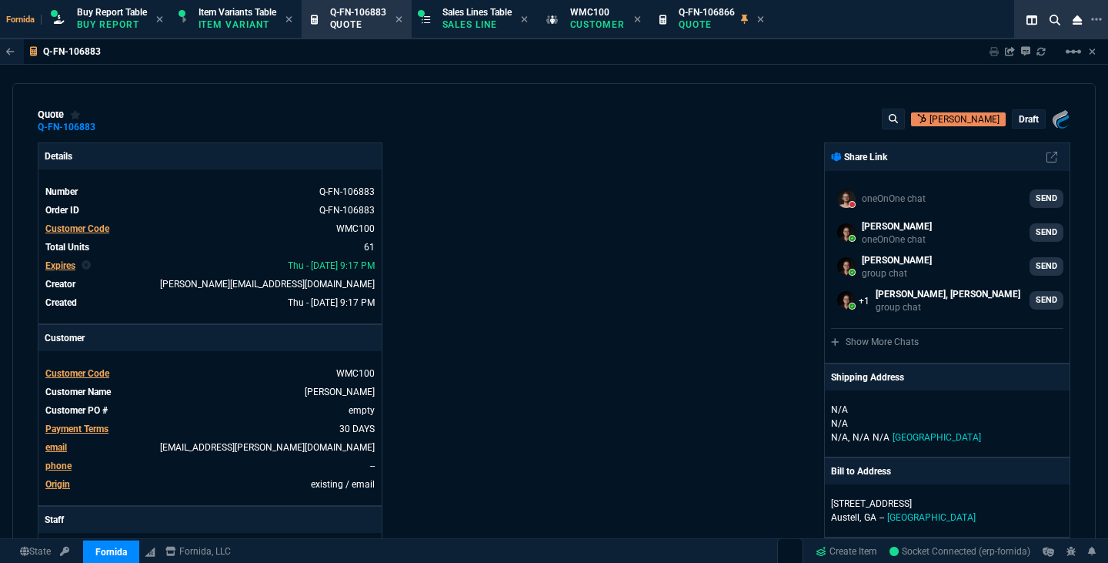
click at [1019, 123] on p "draft" at bounding box center [1029, 119] width 20 height 12
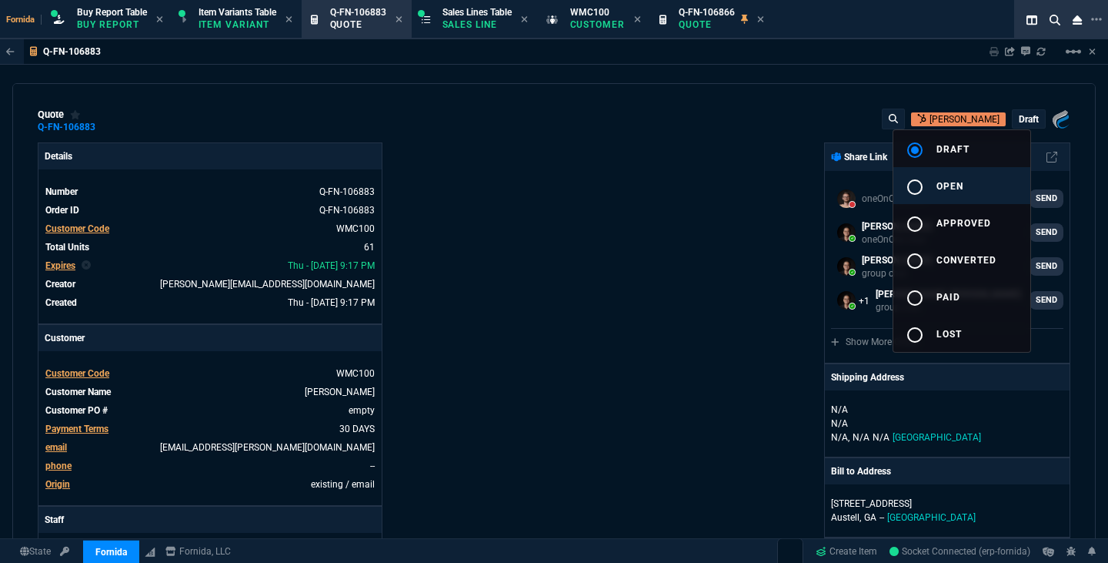
click at [984, 177] on button "radio_button_unchecked open" at bounding box center [962, 185] width 137 height 37
click at [635, 137] on div at bounding box center [554, 281] width 1108 height 563
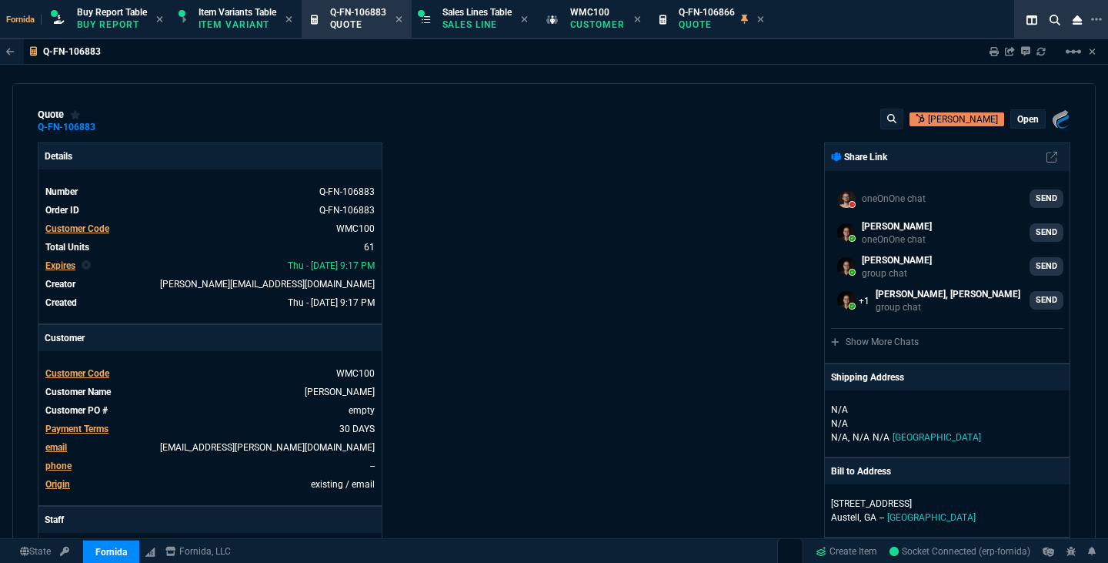
type input "50"
type input "3"
click at [113, 132] on div "quote Q-FN-106883 [PERSON_NAME] open Fornida, LLC [STREET_ADDRESS]" at bounding box center [554, 121] width 1033 height 25
click at [107, 129] on icon at bounding box center [106, 126] width 8 height 9
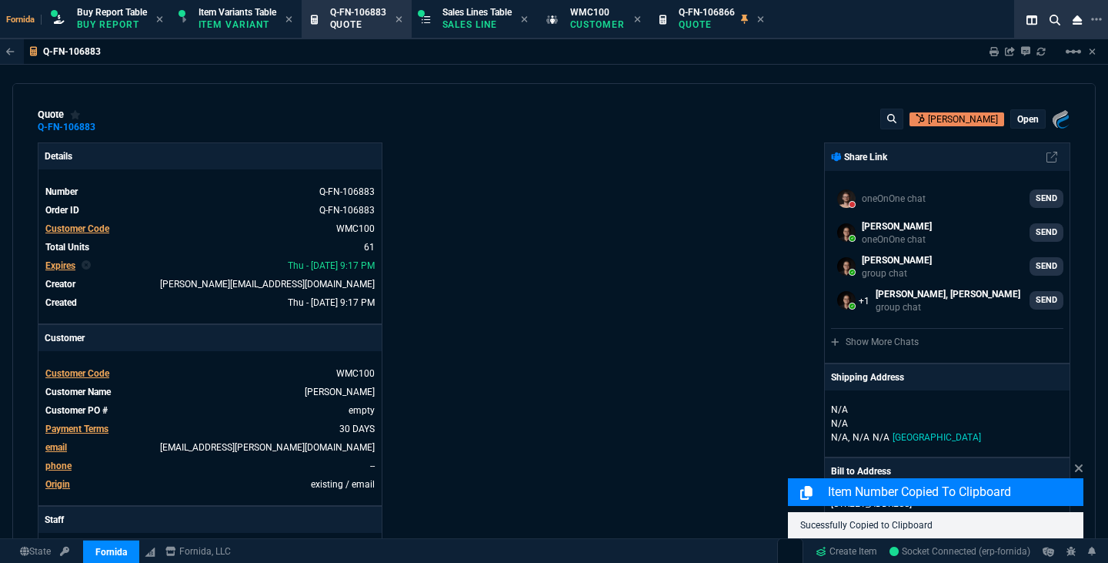
click at [988, 55] on div "Sharing Q-FN-106883 Link Dev Link Share on Teams linear_scale" at bounding box center [1033, 51] width 125 height 25
click at [991, 55] on icon at bounding box center [994, 51] width 9 height 9
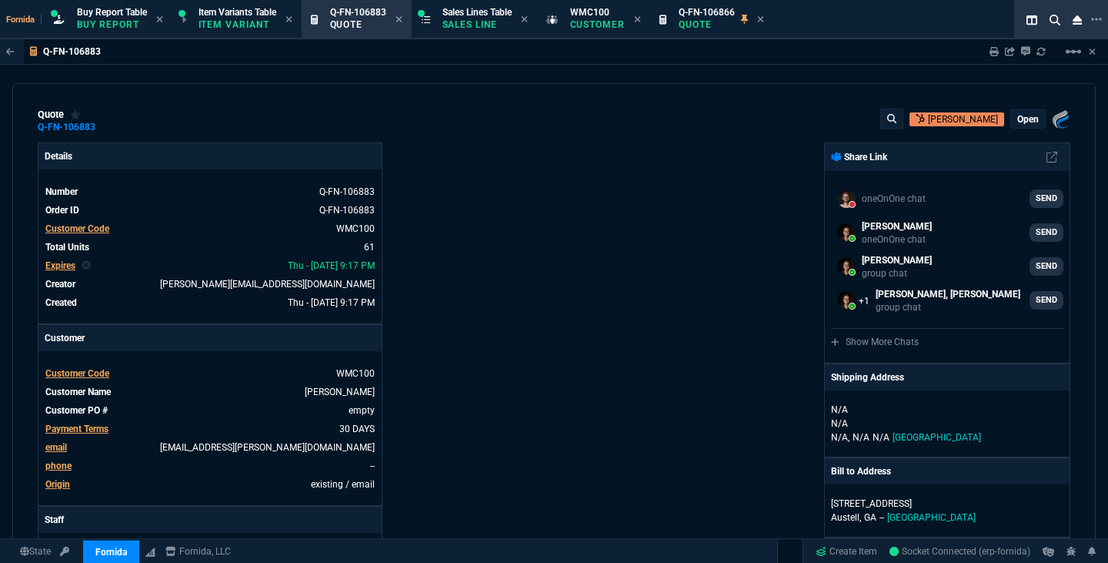
type input "50"
type input "3"
